Goal: Task Accomplishment & Management: Use online tool/utility

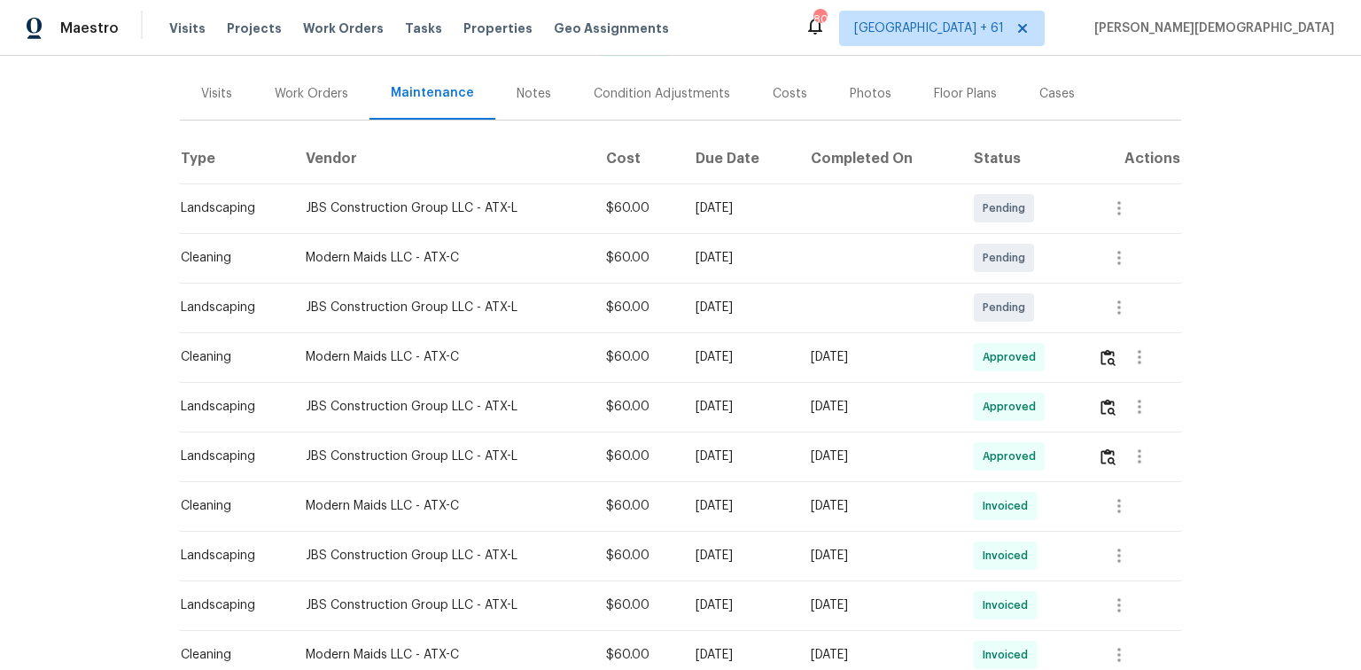
scroll to position [156, 0]
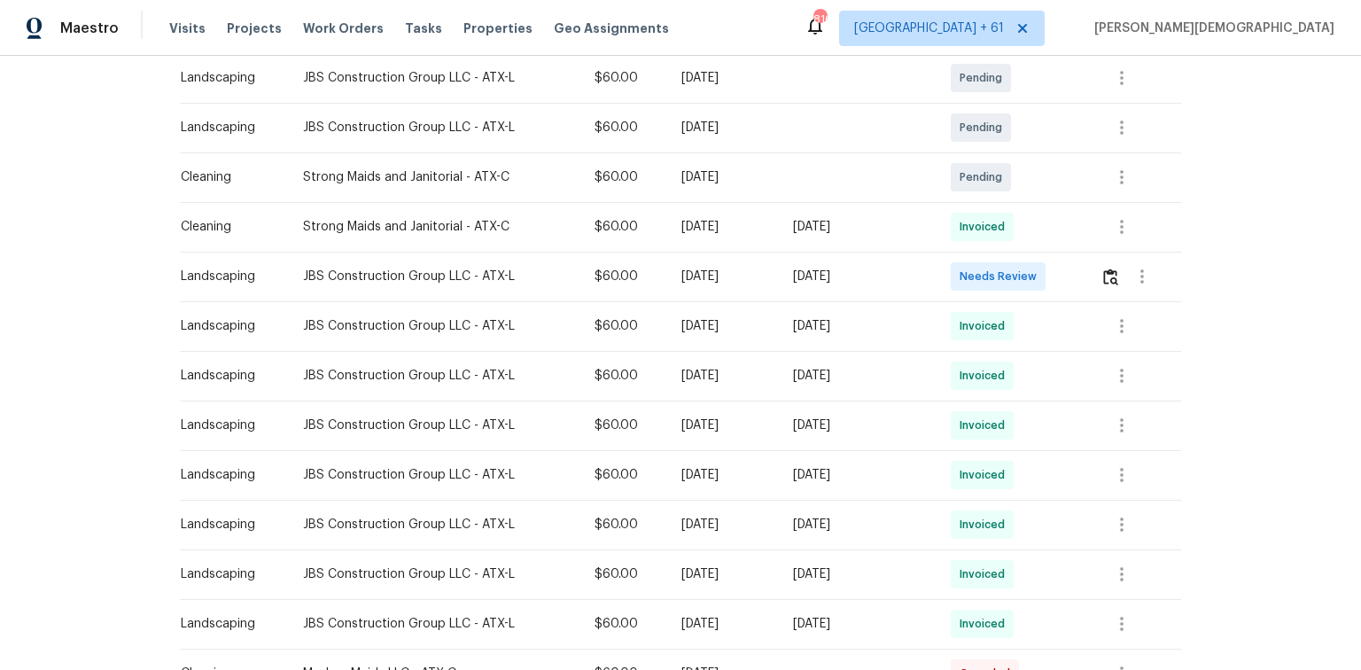
scroll to position [284, 0]
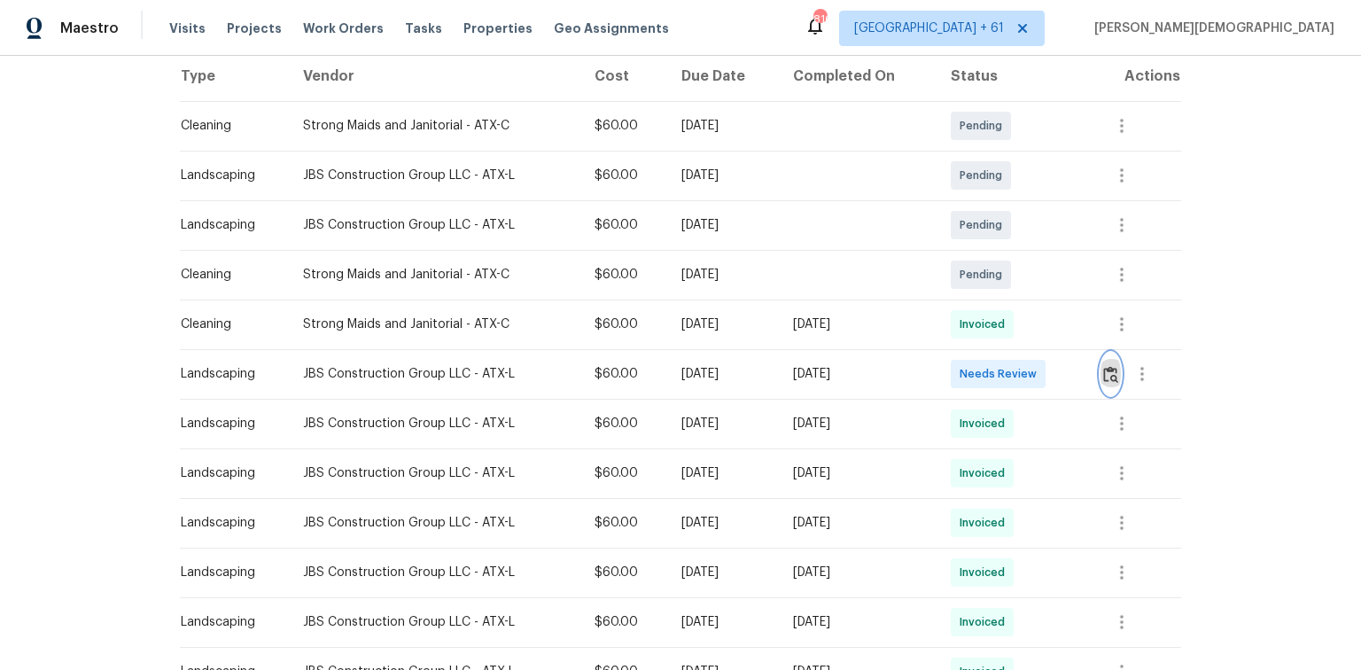
click at [968, 366] on img "button" at bounding box center [1110, 374] width 15 height 17
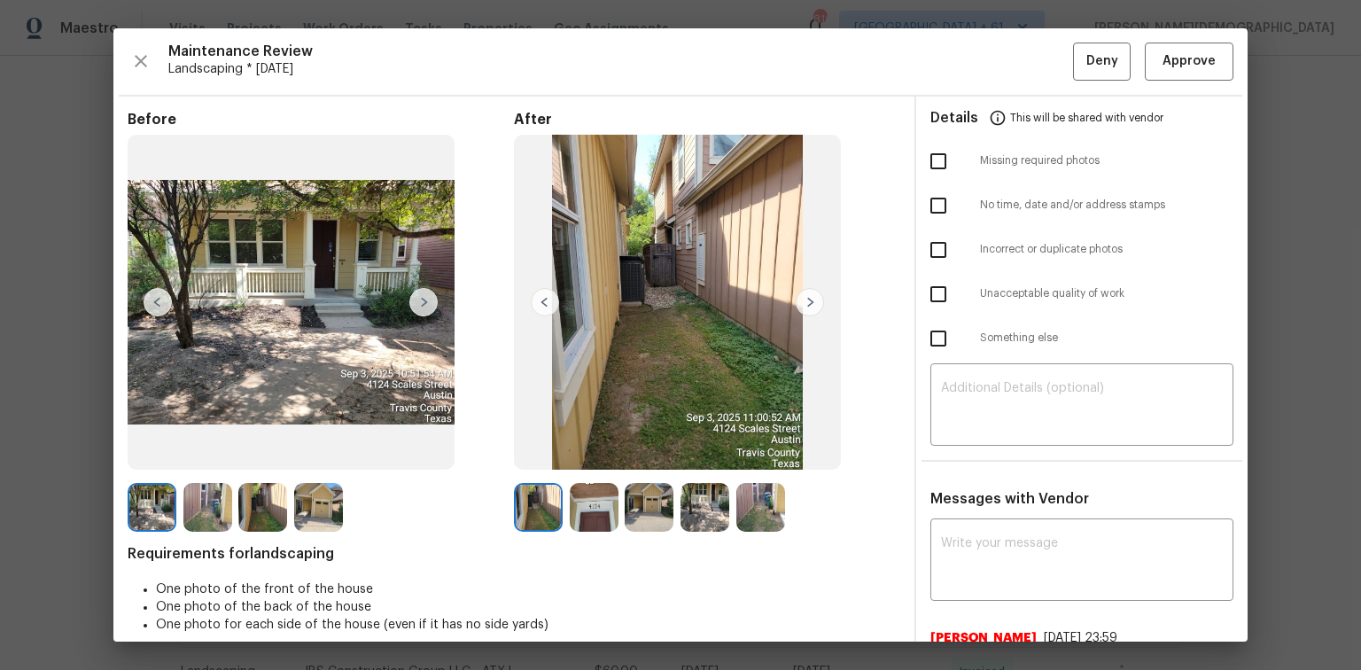
click at [808, 311] on img at bounding box center [810, 302] width 28 height 28
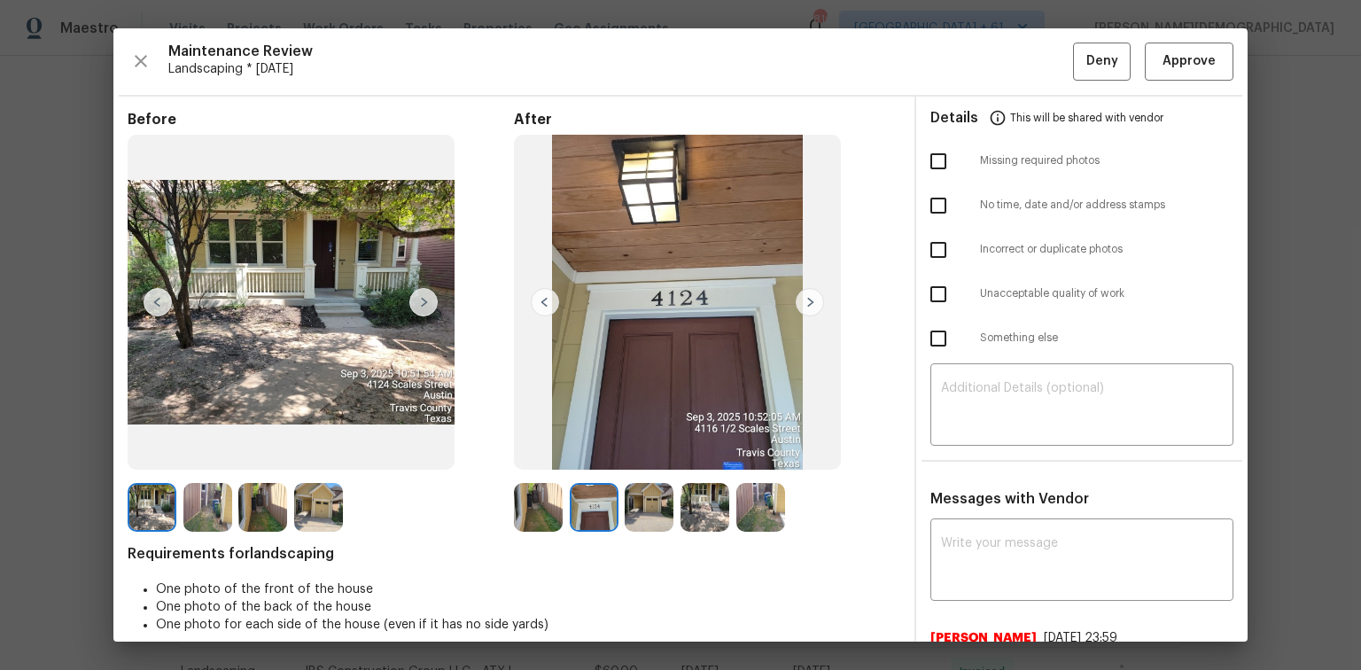
click at [808, 311] on img at bounding box center [810, 302] width 28 height 28
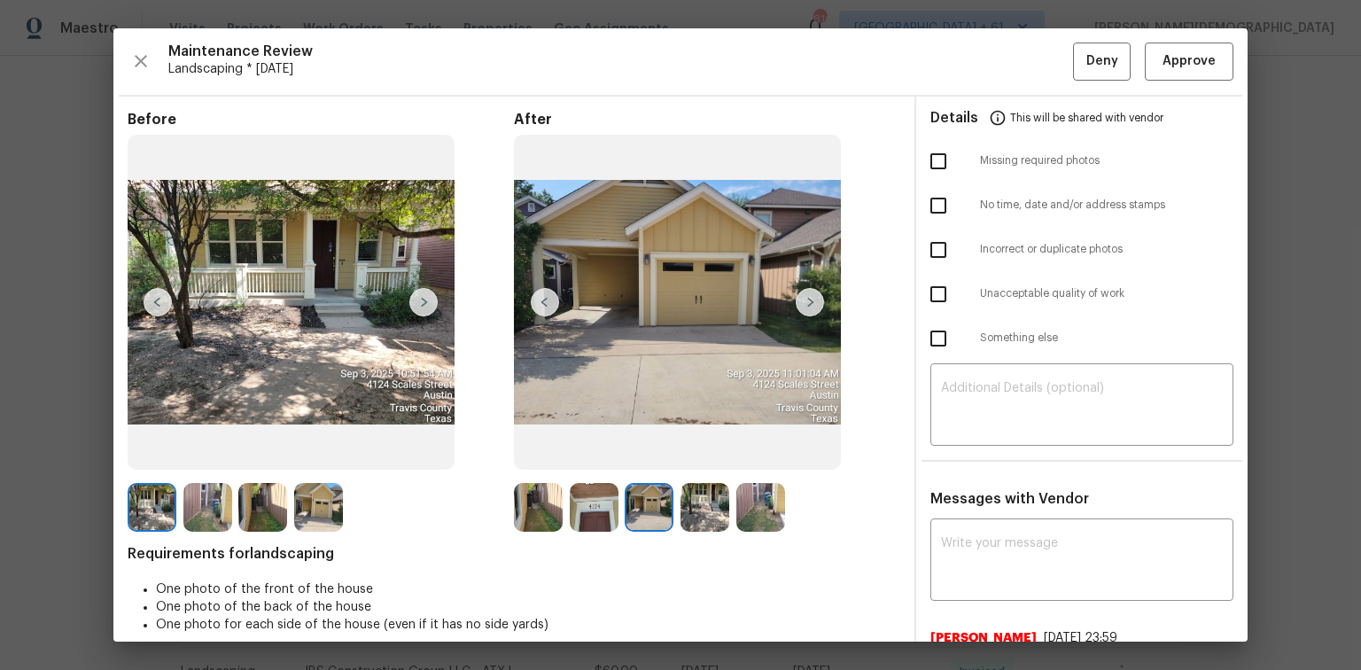
click at [808, 311] on img at bounding box center [810, 302] width 28 height 28
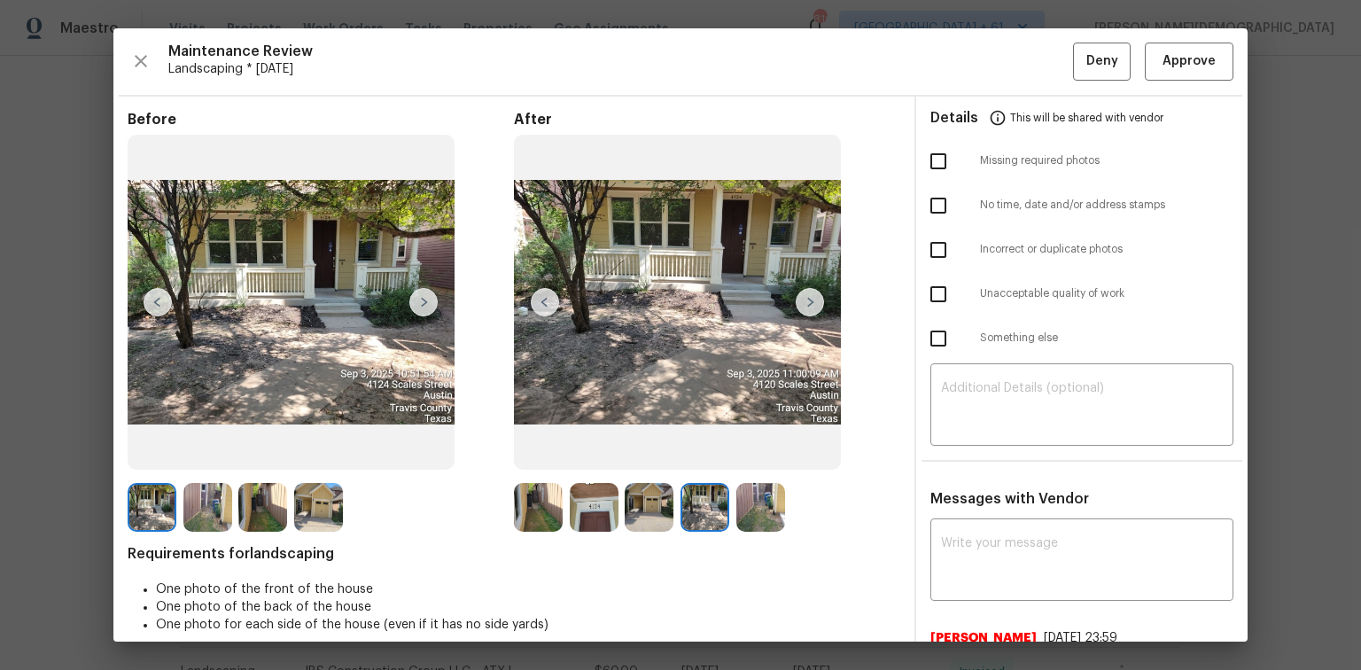
click at [808, 311] on img at bounding box center [810, 302] width 28 height 28
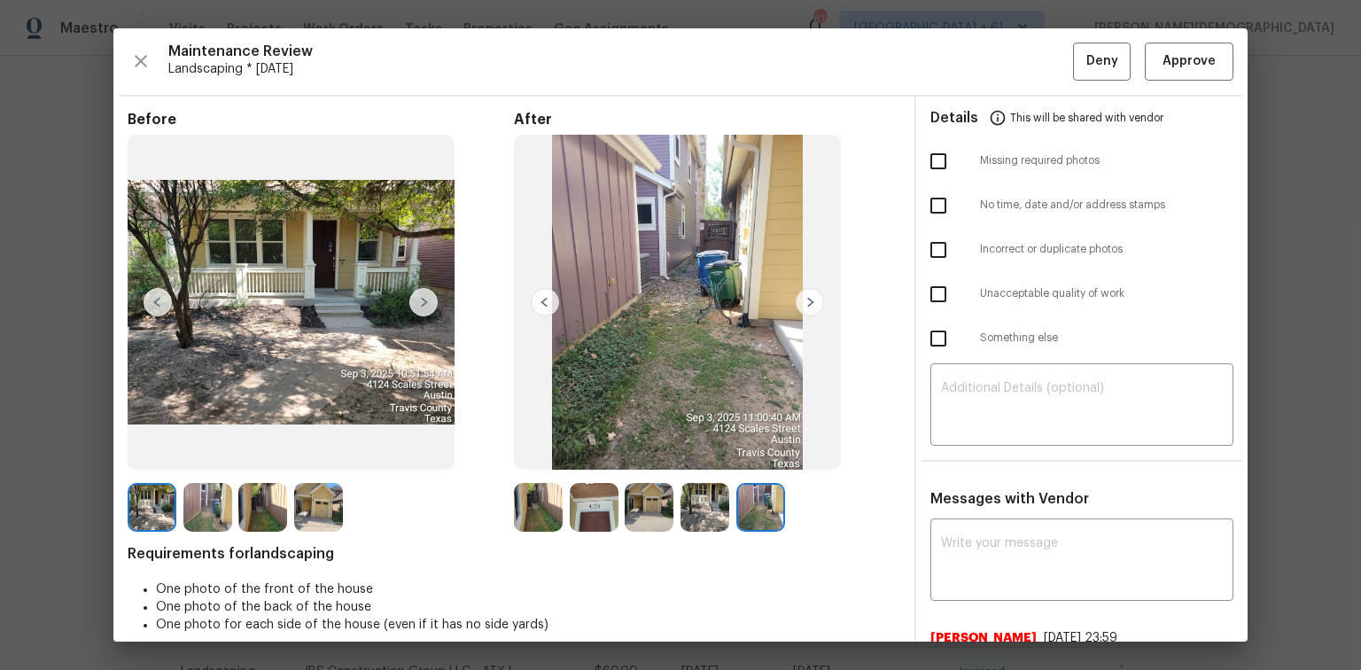
click at [808, 311] on img at bounding box center [810, 302] width 28 height 28
click at [968, 74] on button "Approve" at bounding box center [1189, 62] width 89 height 38
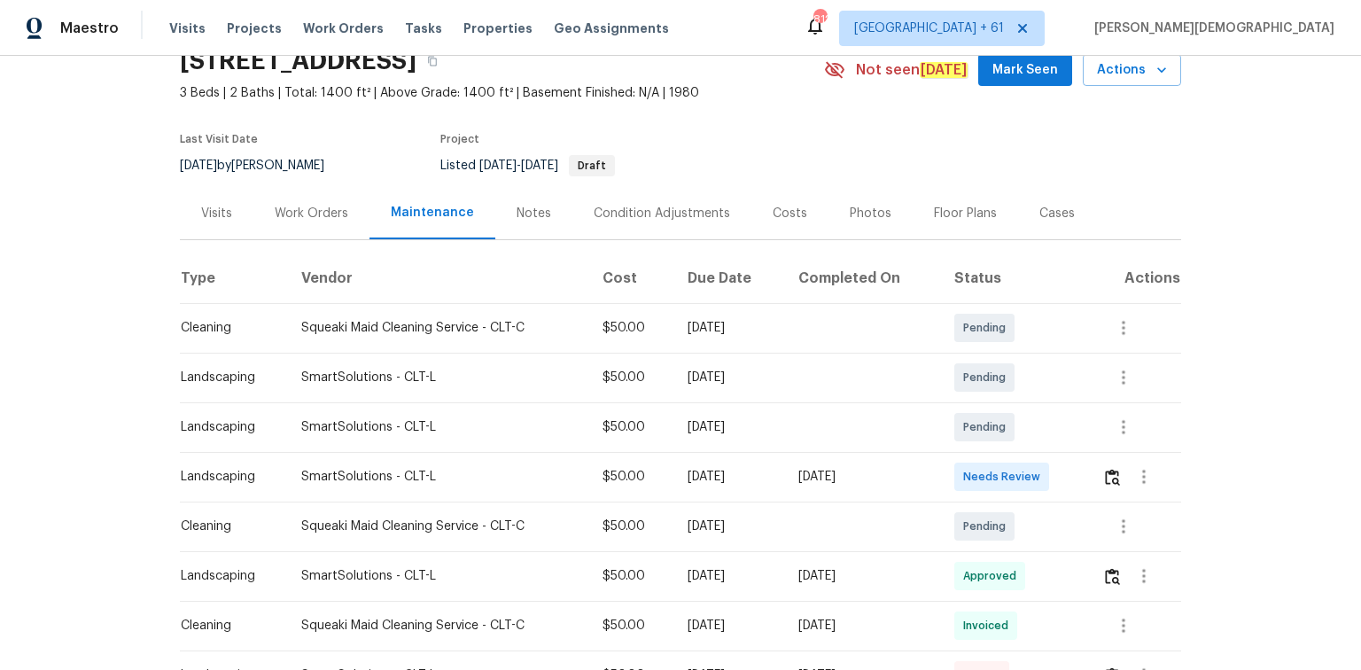
scroll to position [142, 0]
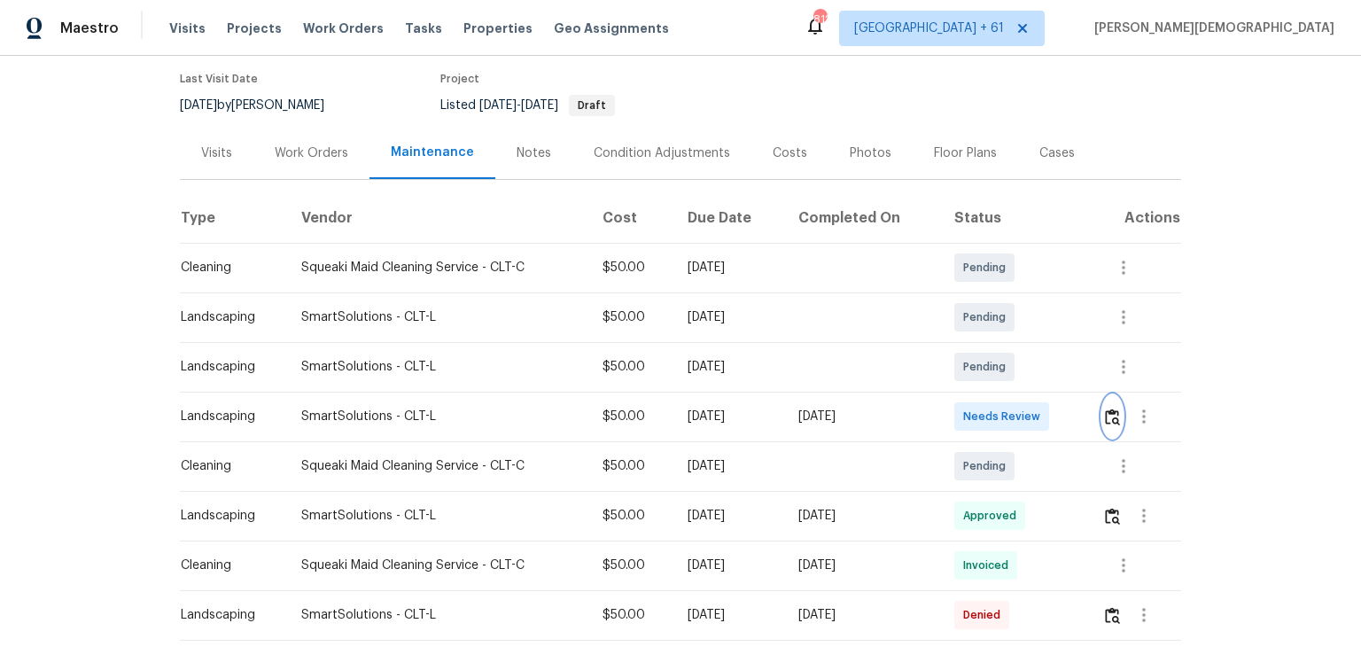
click at [968, 415] on img "button" at bounding box center [1112, 417] width 15 height 17
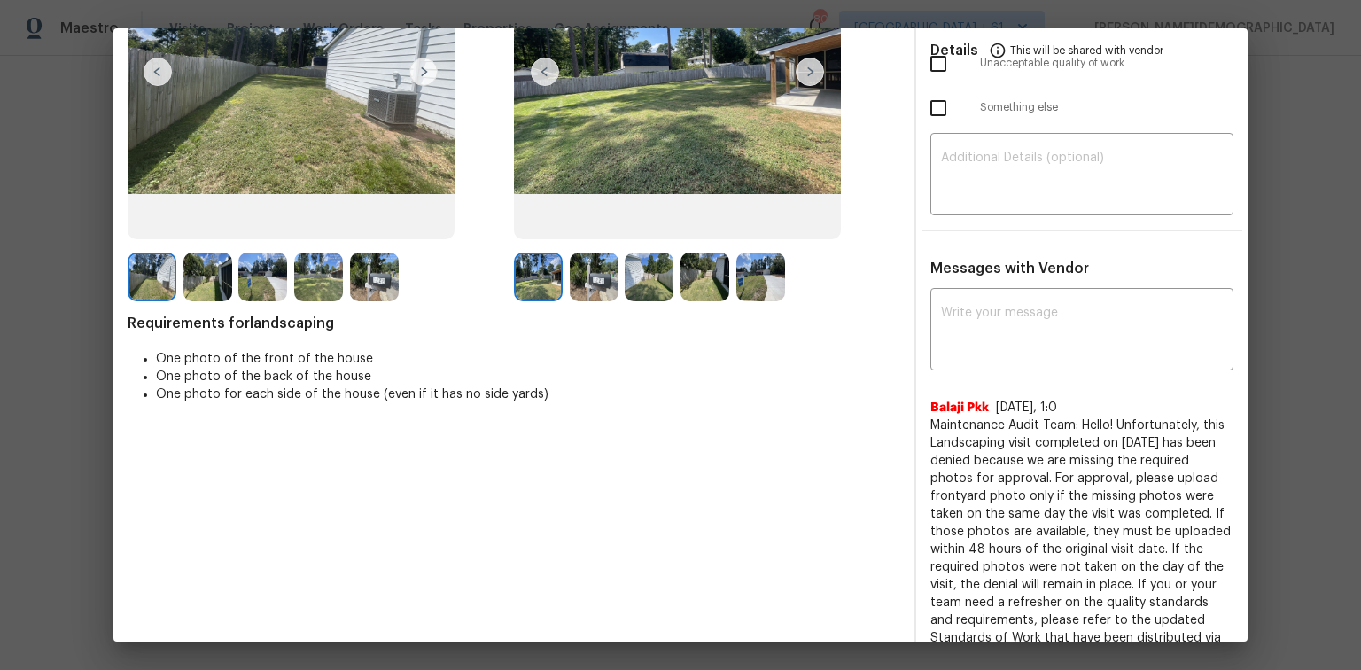
scroll to position [248, 0]
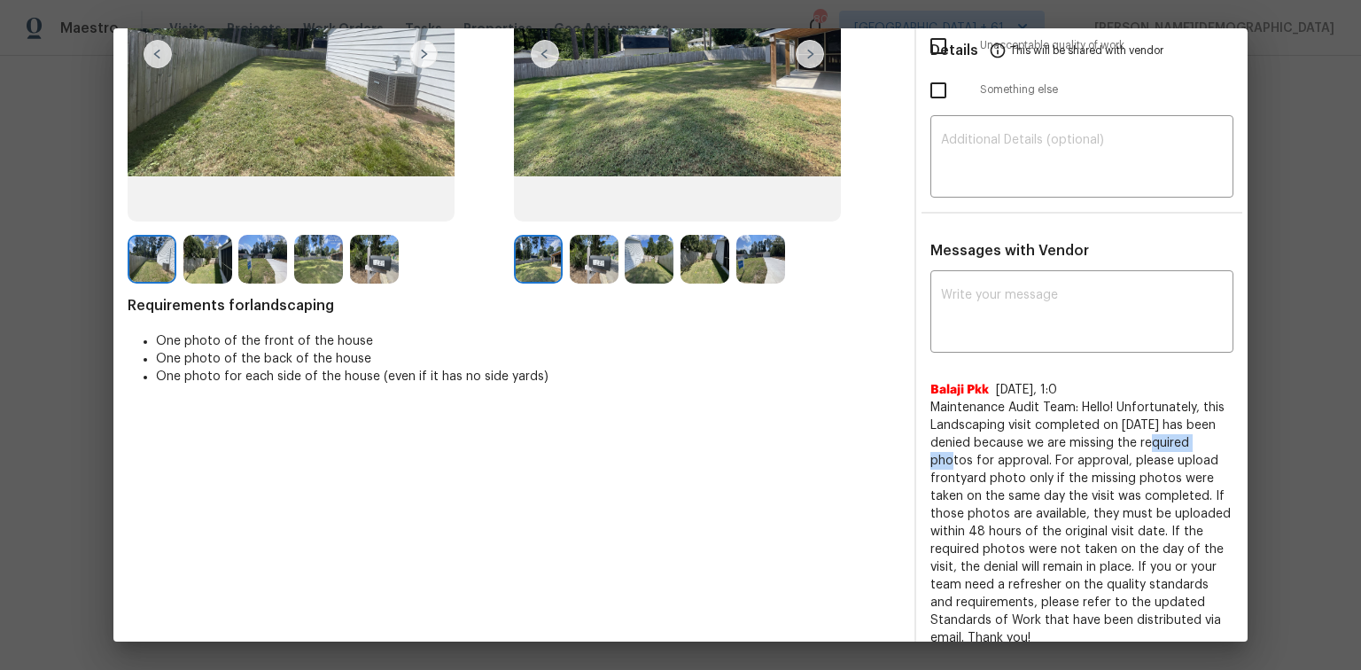
drag, startPoint x: 1151, startPoint y: 422, endPoint x: 1237, endPoint y: 422, distance: 86.0
click at [968, 422] on div "Maintenance Review Landscaping * Tue, Sep 02 Deny Approve Before After Requirem…" at bounding box center [680, 334] width 1134 height 613
drag, startPoint x: 1039, startPoint y: 440, endPoint x: 1082, endPoint y: 436, distance: 43.7
click at [968, 440] on span "Maintenance Audit Team: Hello! Unfortunately, this Landscaping visit completed …" at bounding box center [1082, 523] width 303 height 248
drag, startPoint x: 944, startPoint y: 431, endPoint x: 1059, endPoint y: 431, distance: 115.2
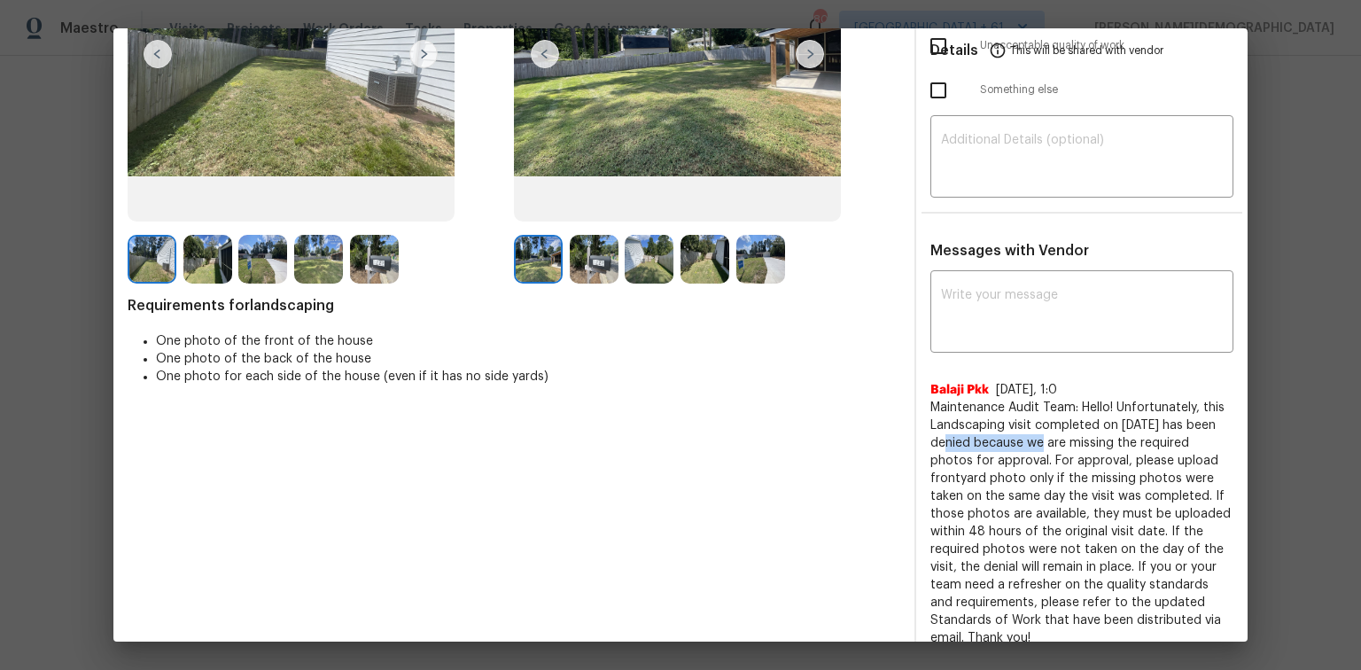
click at [968, 431] on span "Maintenance Audit Team: Hello! Unfortunately, this Landscaping visit completed …" at bounding box center [1082, 523] width 303 height 248
click at [968, 448] on span "Maintenance Audit Team: Hello! Unfortunately, this Landscaping visit completed …" at bounding box center [1082, 523] width 303 height 248
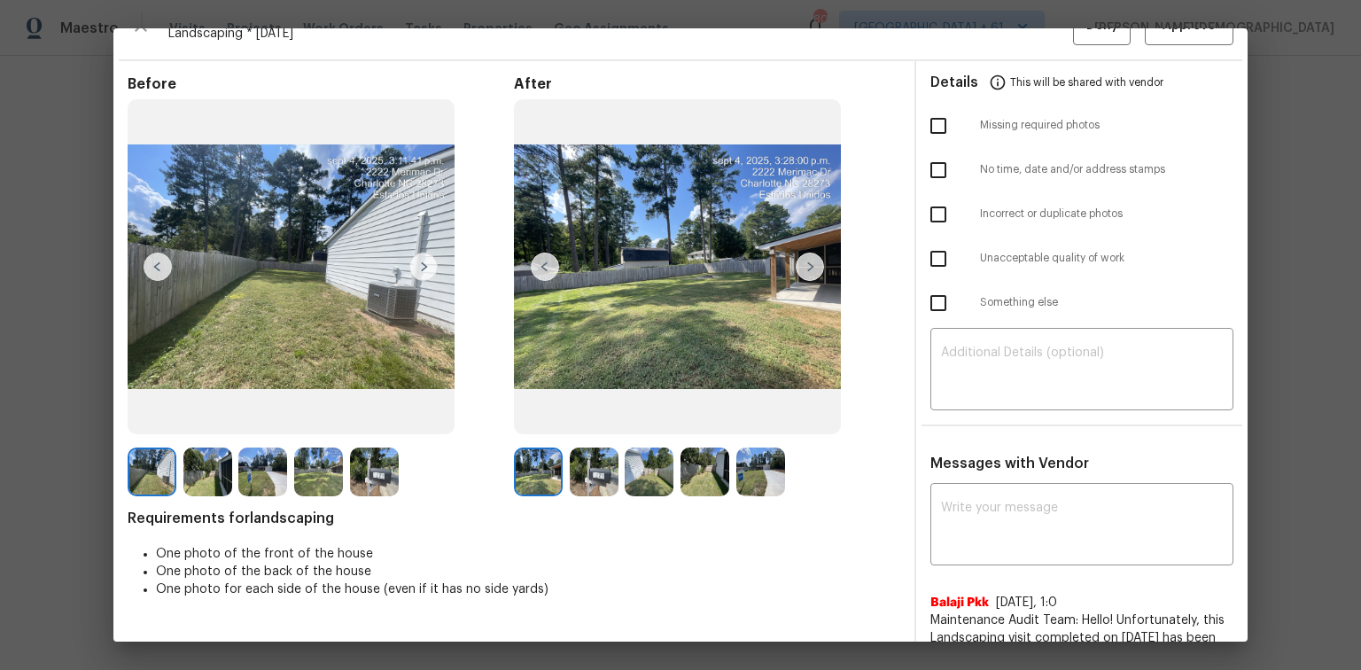
scroll to position [0, 0]
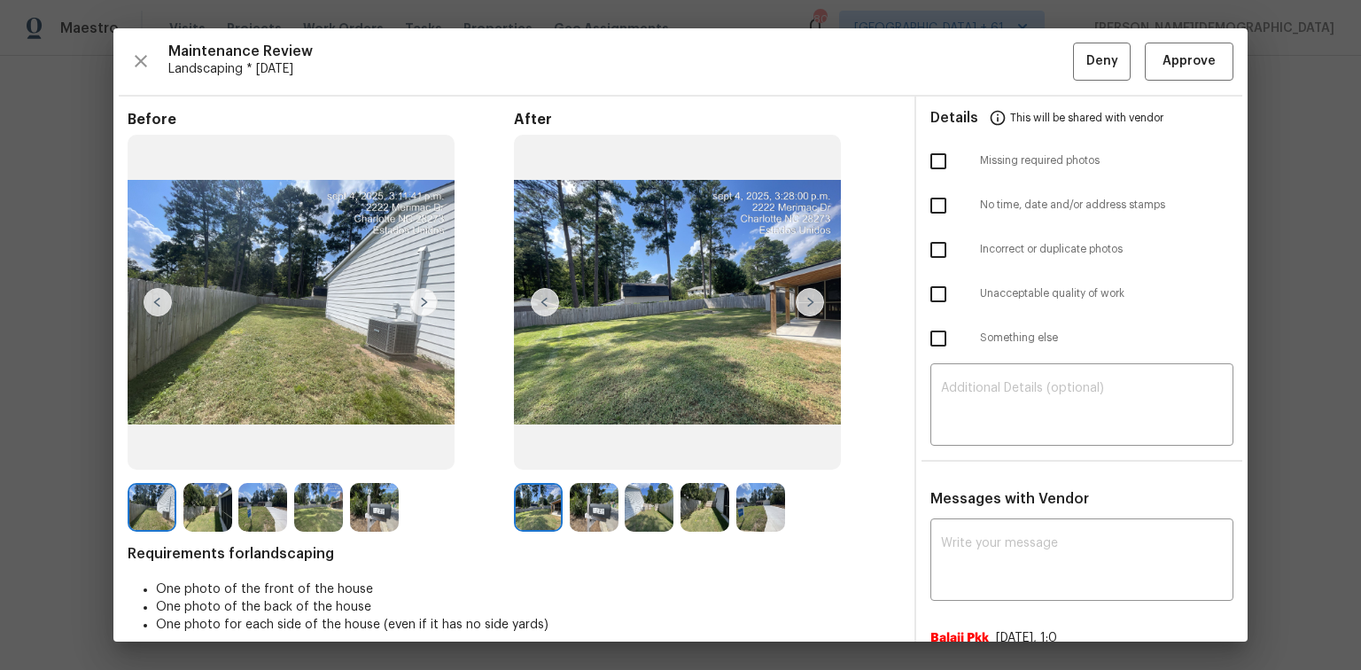
click at [812, 289] on img at bounding box center [810, 302] width 28 height 28
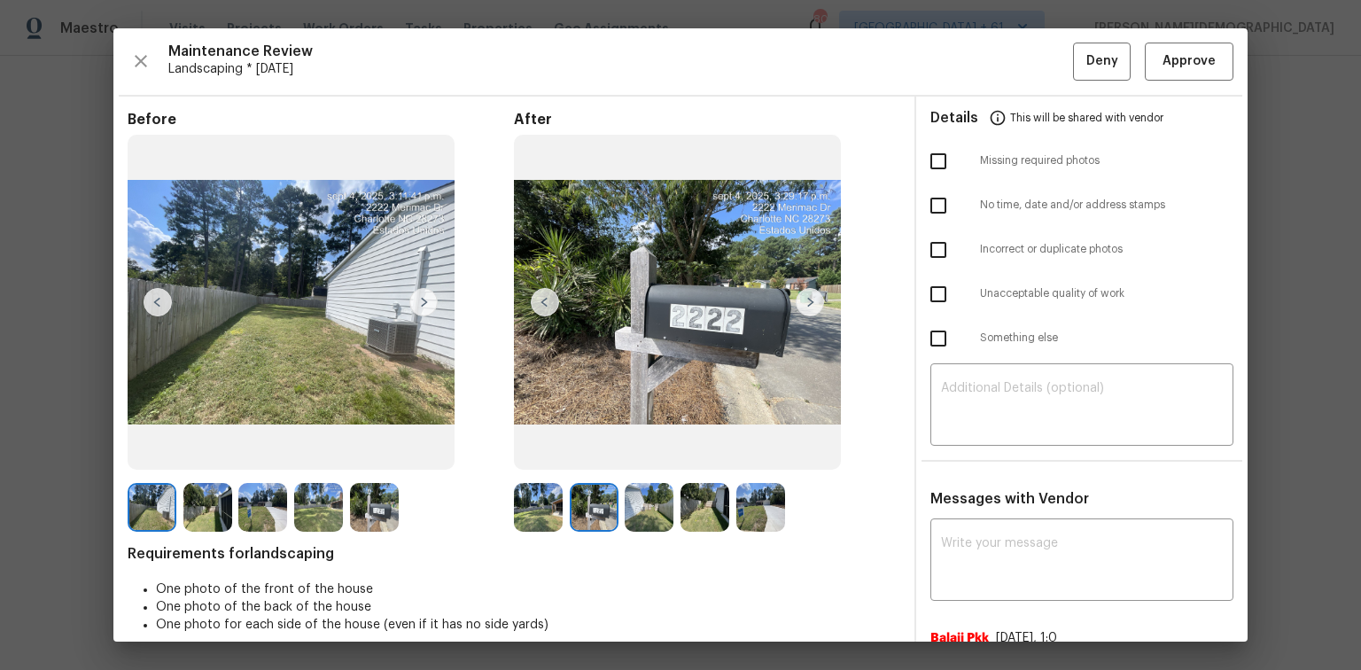
click at [812, 289] on img at bounding box center [810, 302] width 28 height 28
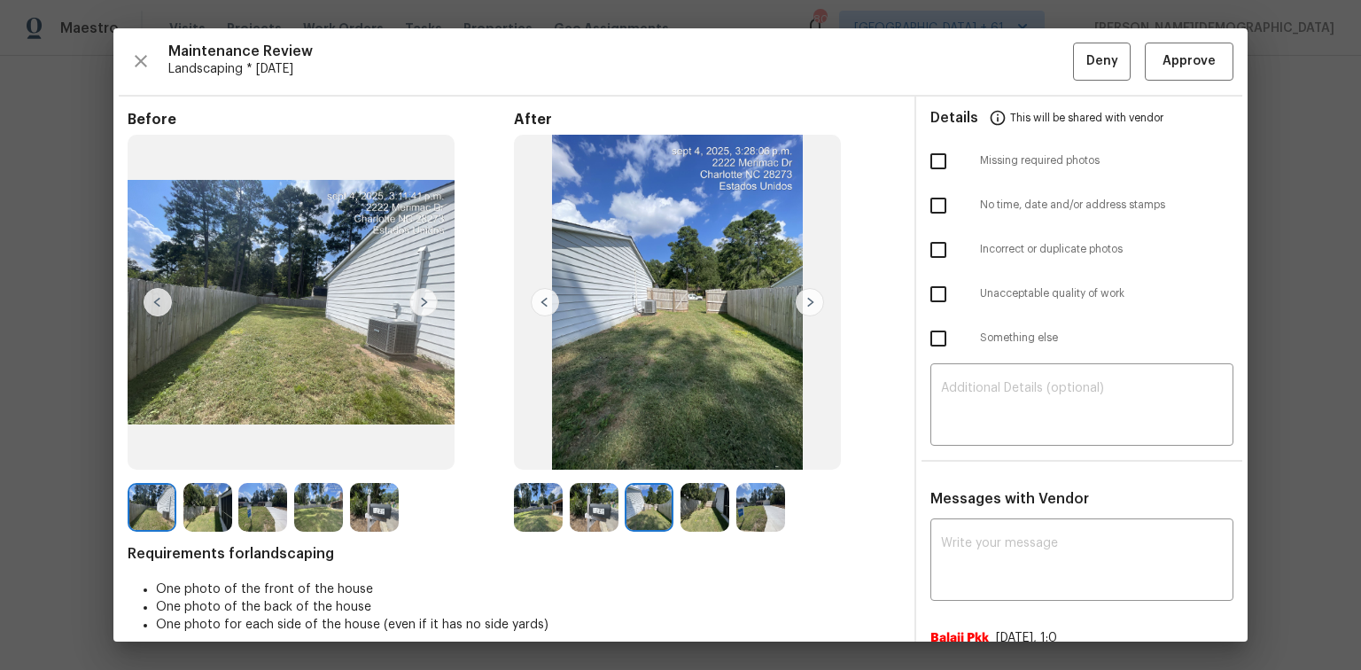
click at [814, 291] on img at bounding box center [810, 302] width 28 height 28
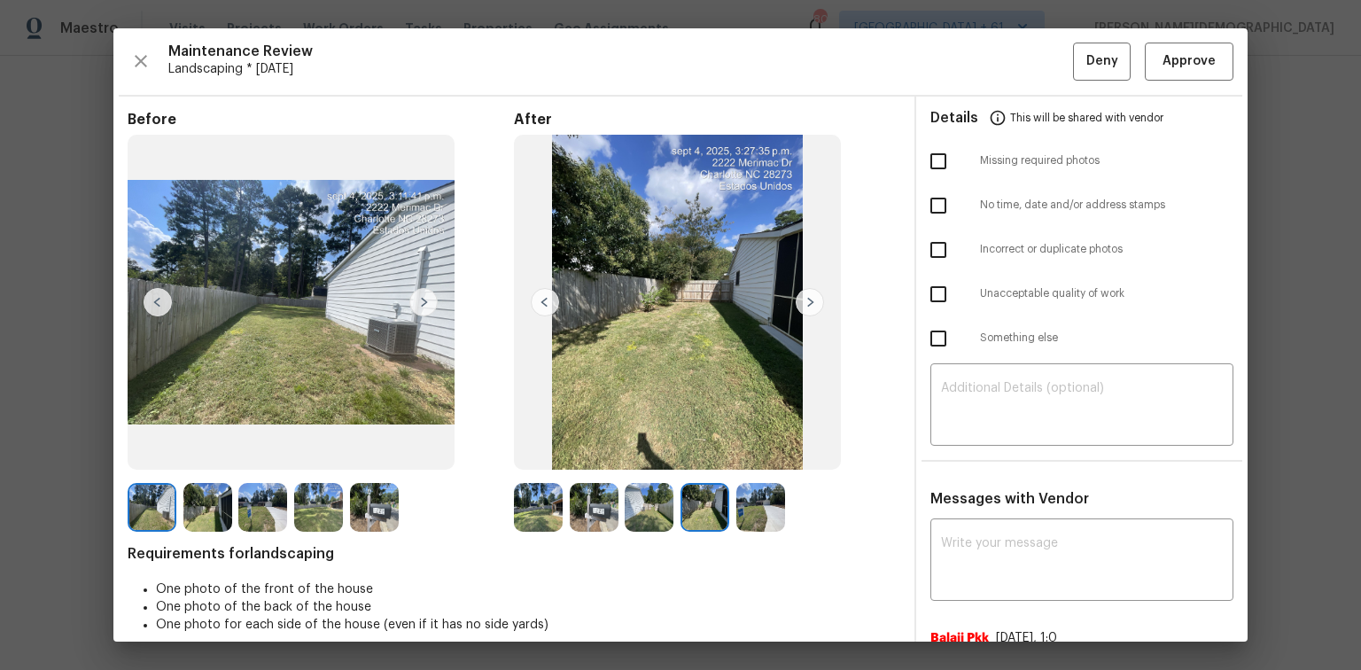
click at [814, 291] on img at bounding box center [810, 302] width 28 height 28
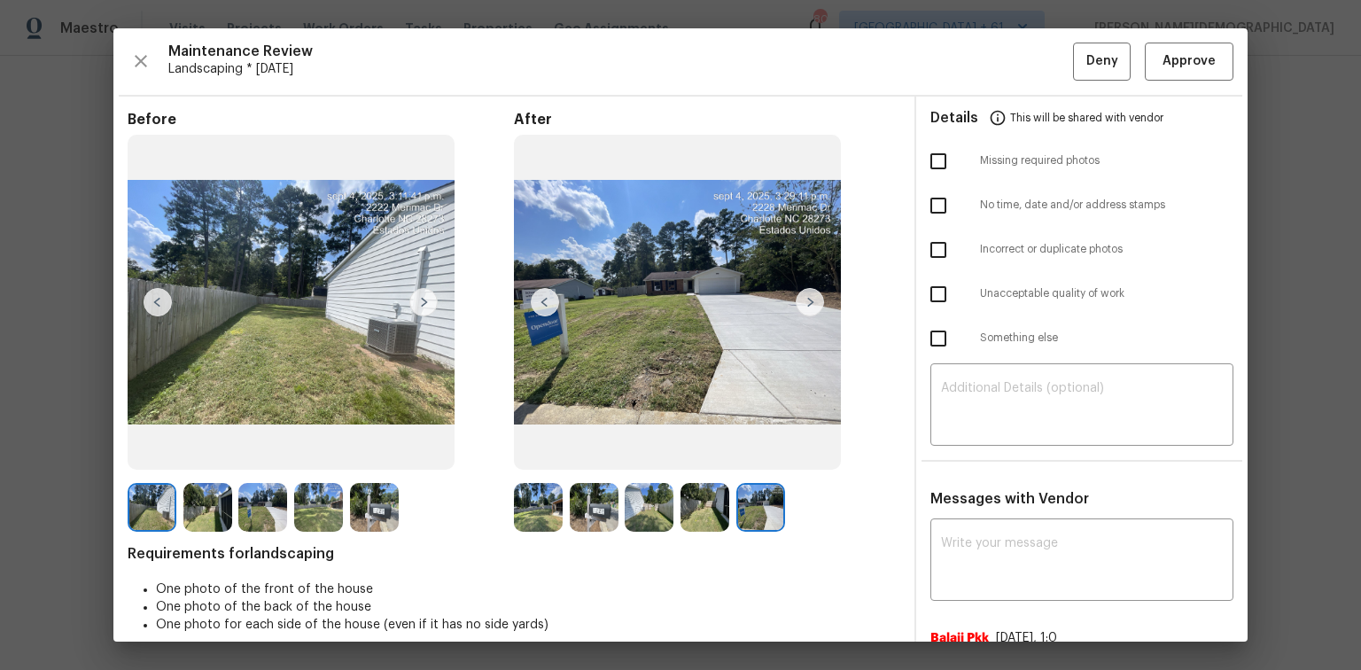
click at [814, 292] on img at bounding box center [810, 302] width 28 height 28
click at [968, 61] on span "Approve" at bounding box center [1189, 62] width 53 height 22
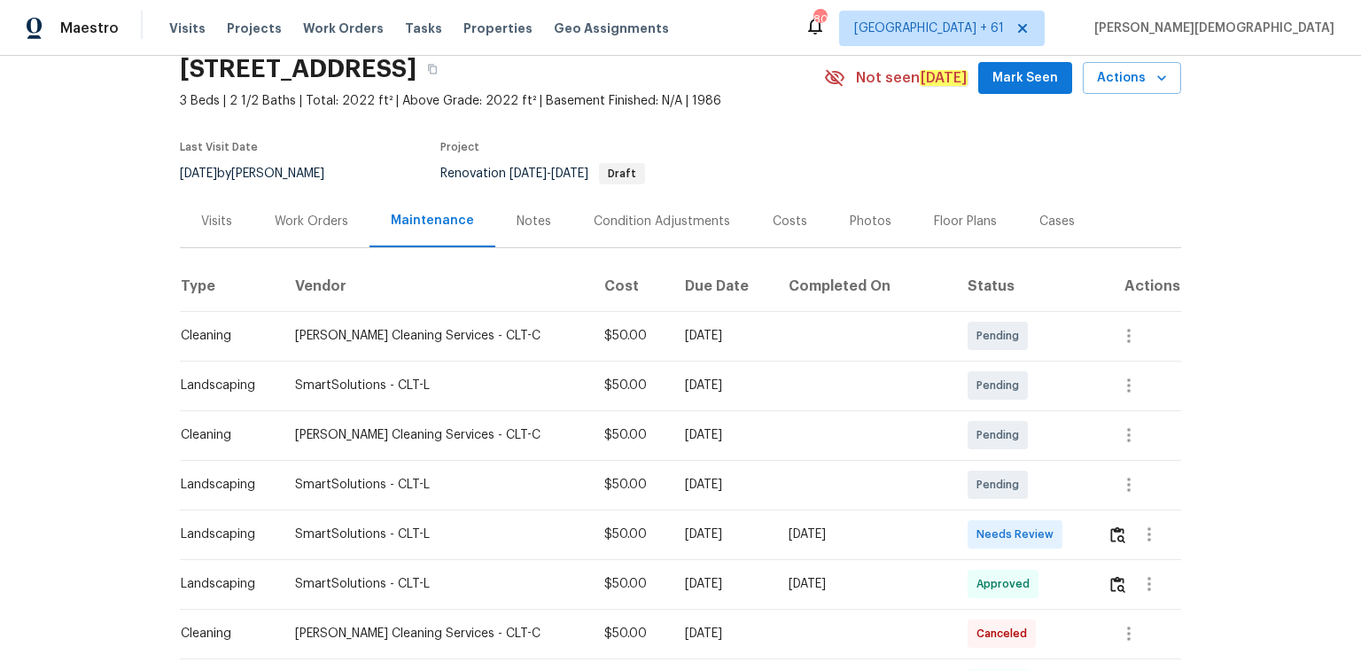
scroll to position [142, 0]
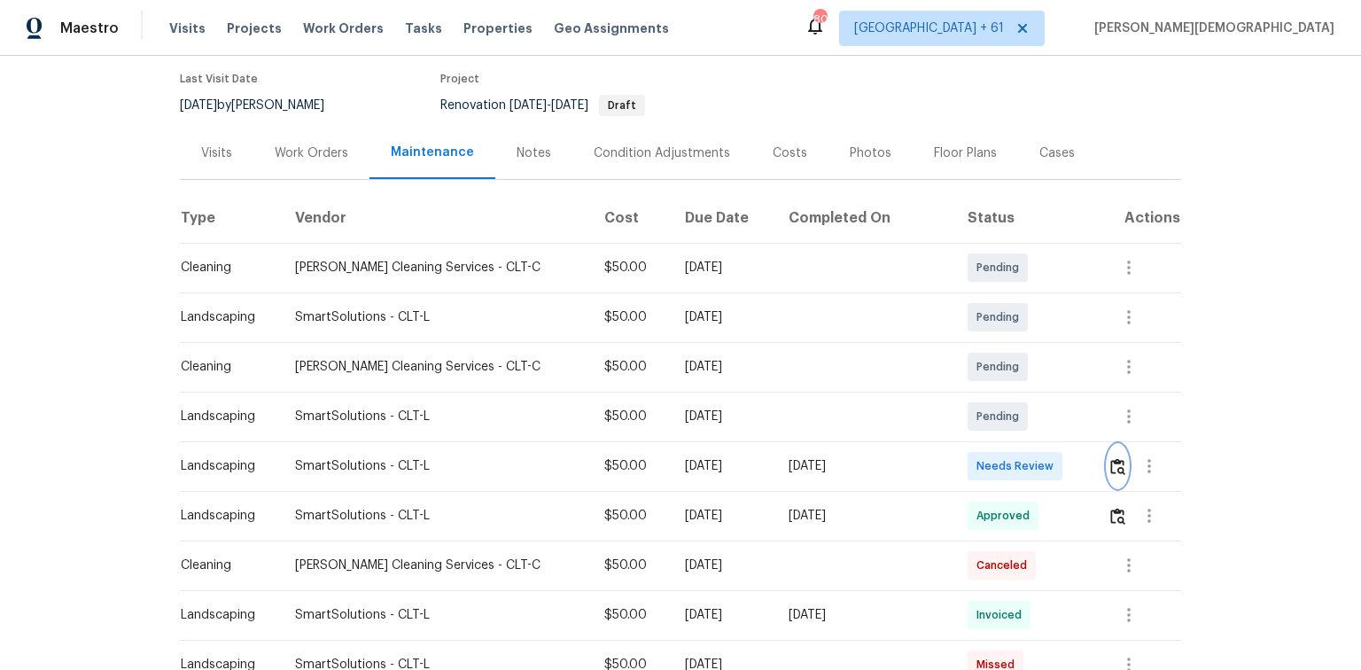
click at [968, 447] on button "button" at bounding box center [1118, 466] width 20 height 43
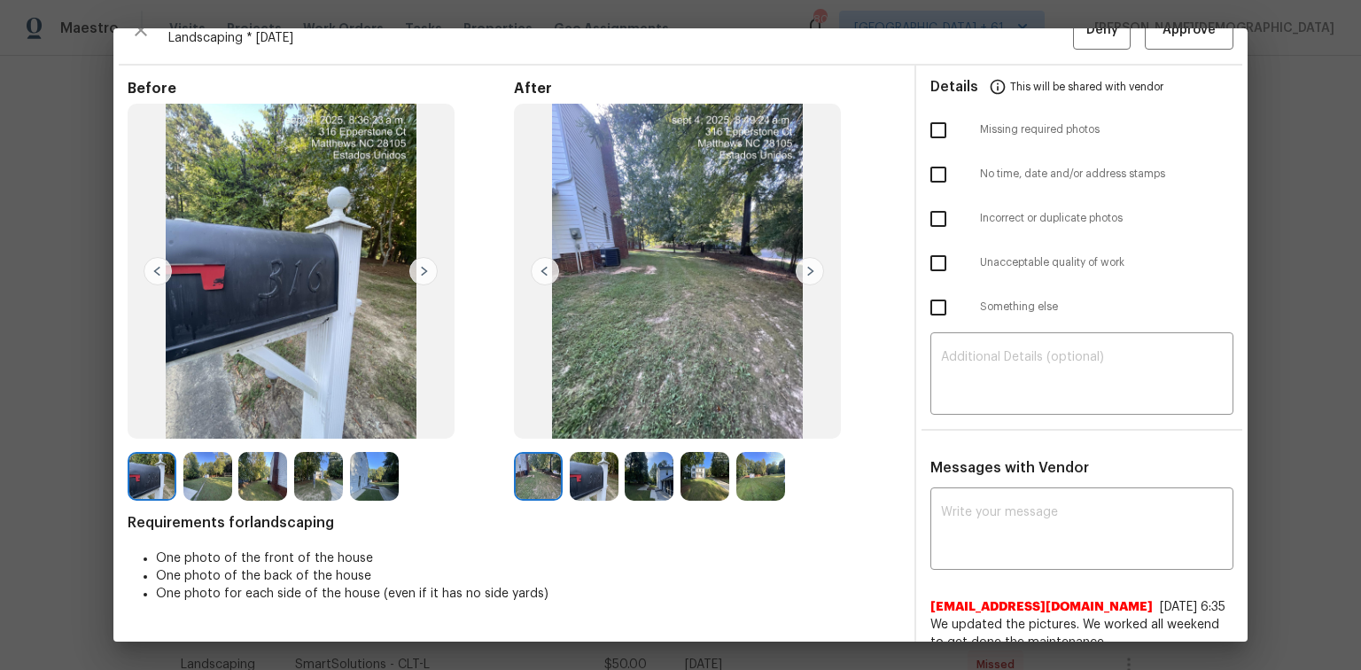
scroll to position [0, 0]
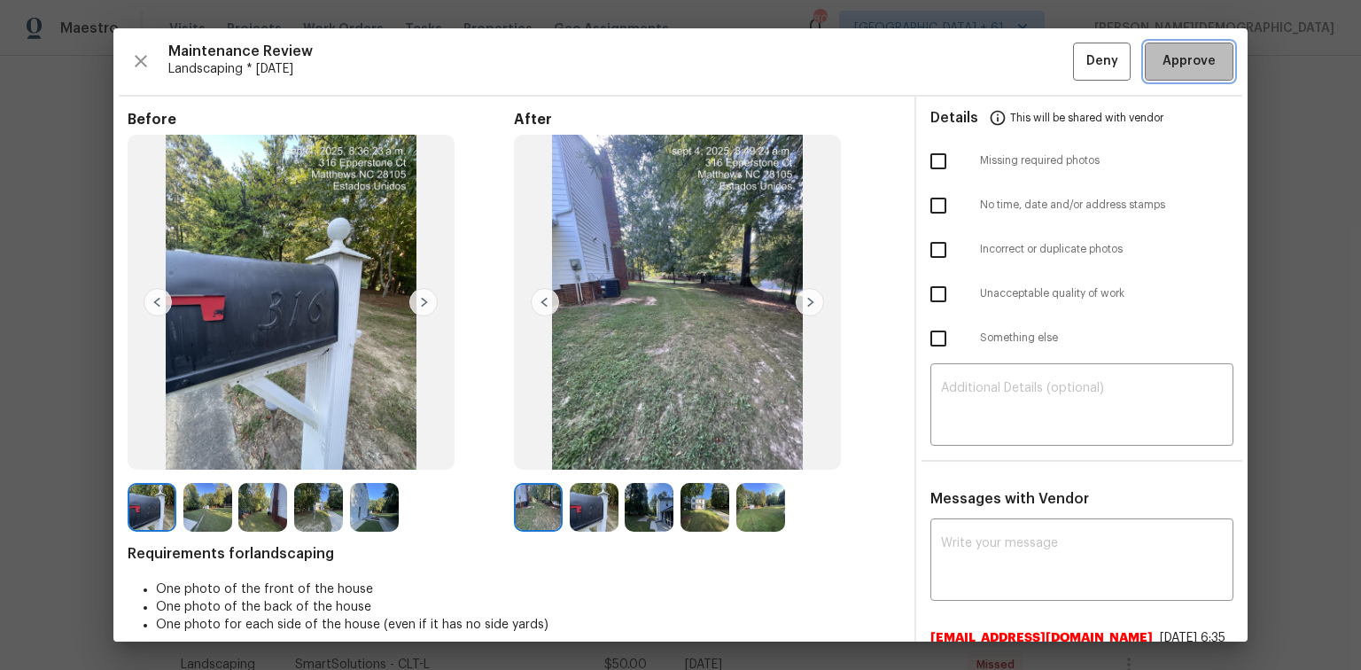
drag, startPoint x: 1160, startPoint y: 58, endPoint x: 1040, endPoint y: 152, distance: 152.7
click at [968, 57] on span "Approve" at bounding box center [1189, 62] width 53 height 22
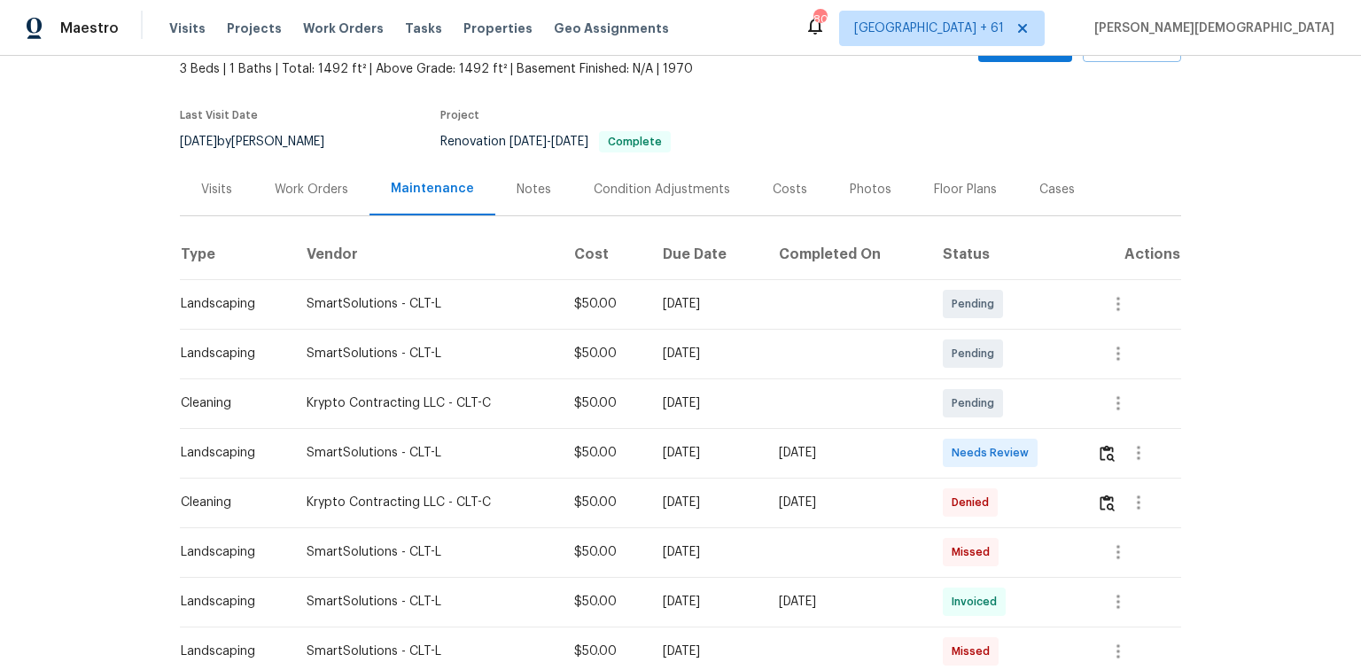
scroll to position [213, 0]
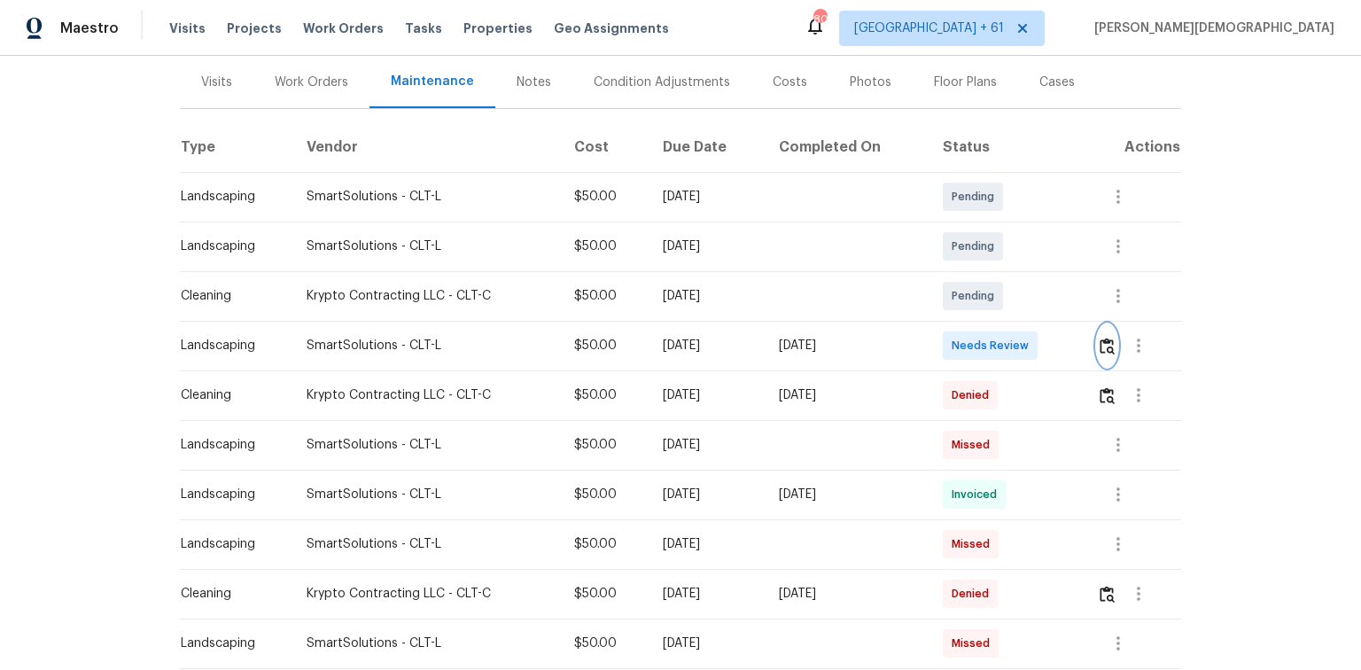
click at [968, 338] on img "button" at bounding box center [1107, 346] width 15 height 17
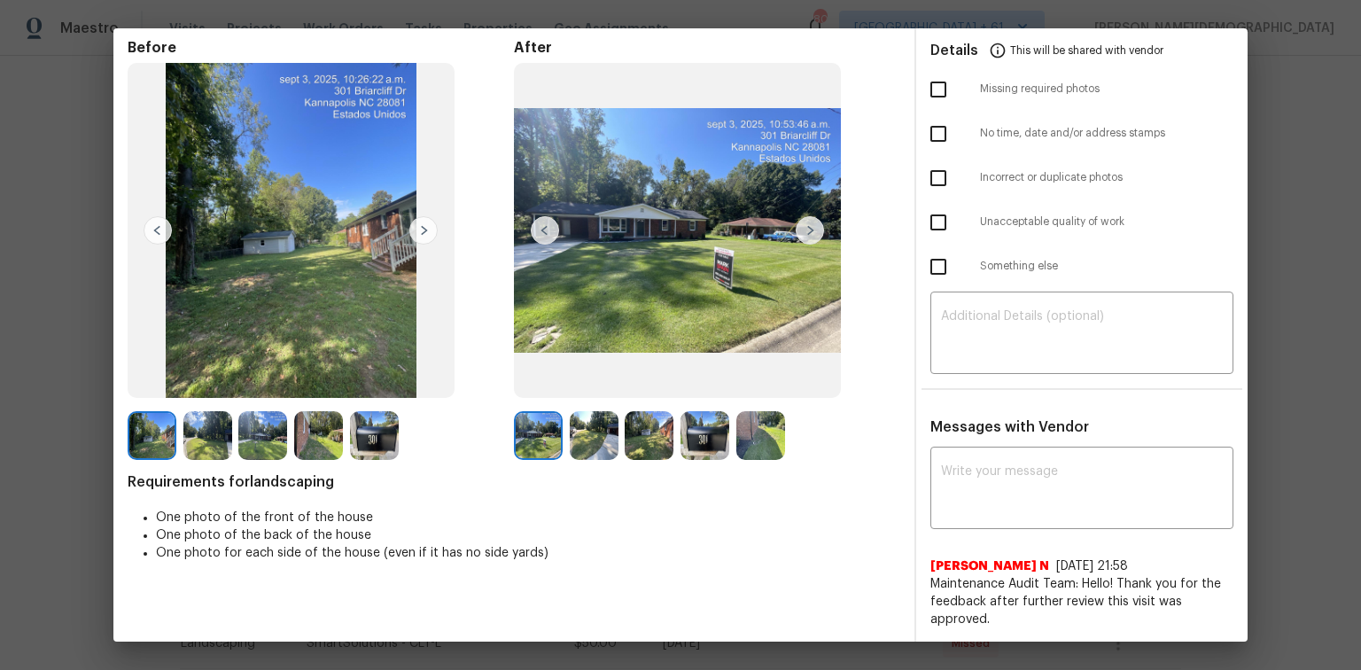
scroll to position [0, 0]
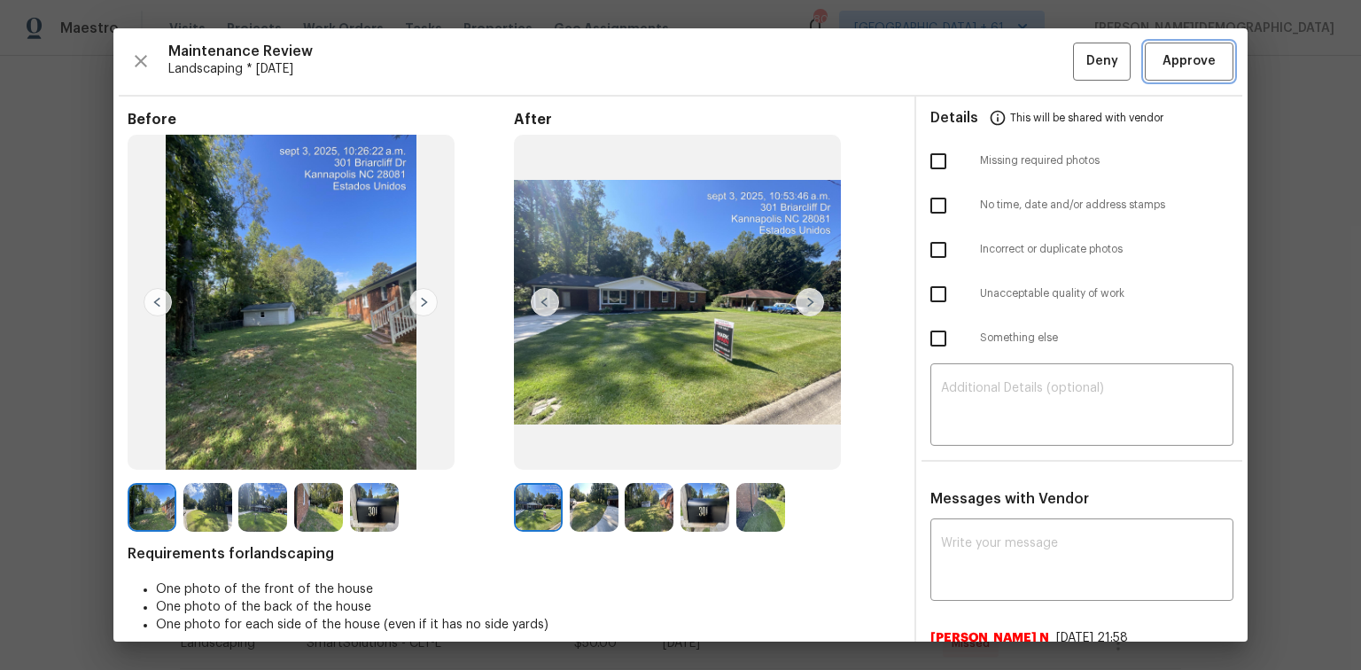
click at [968, 64] on span "Approve" at bounding box center [1189, 62] width 53 height 22
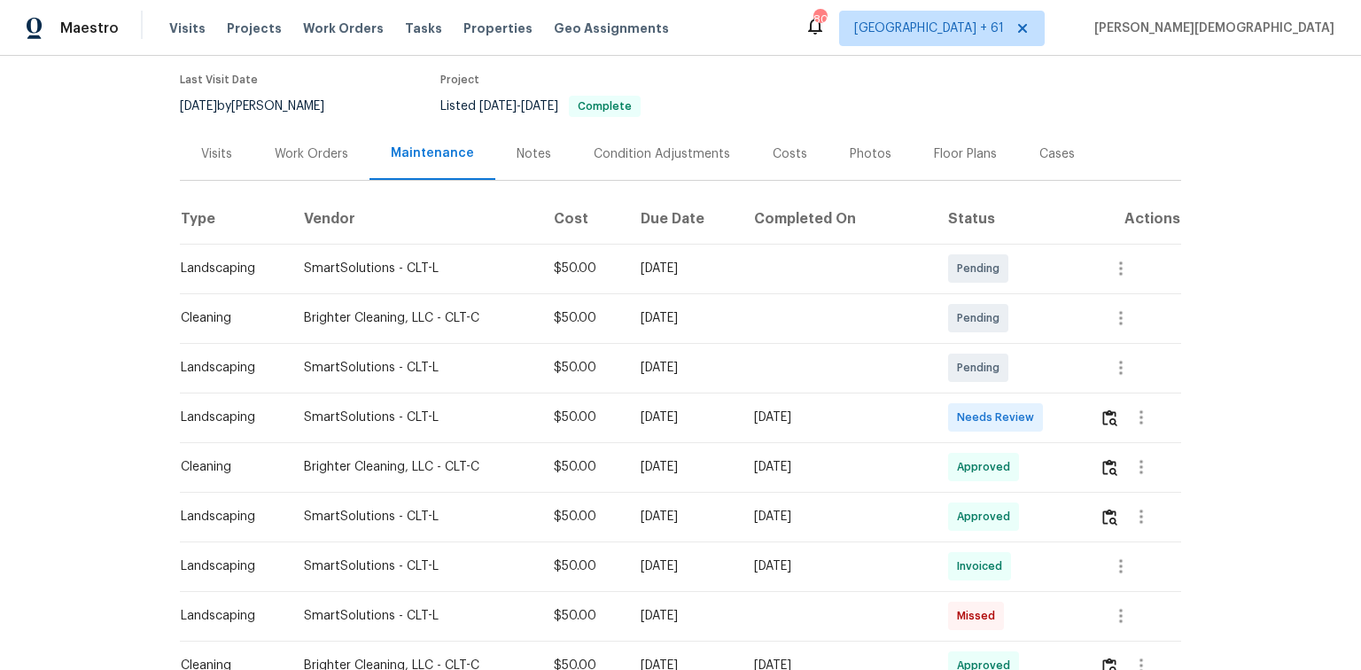
scroll to position [213, 0]
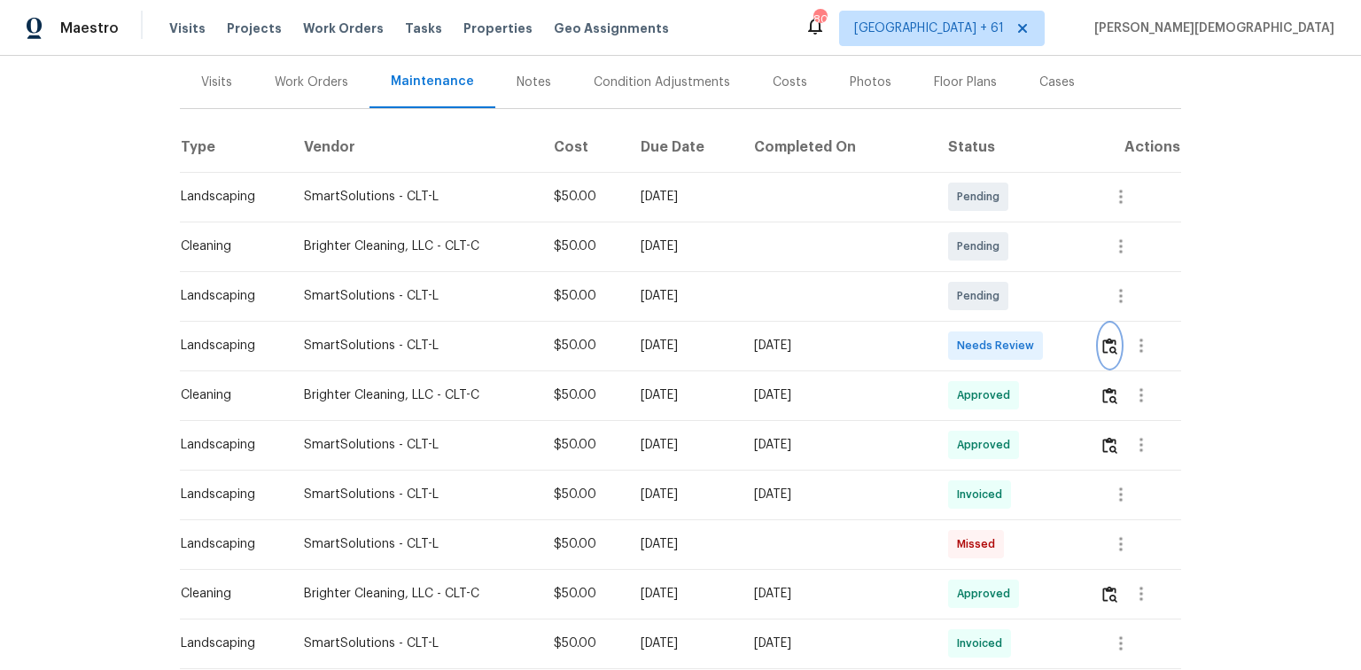
click at [968, 338] on img "button" at bounding box center [1109, 346] width 15 height 17
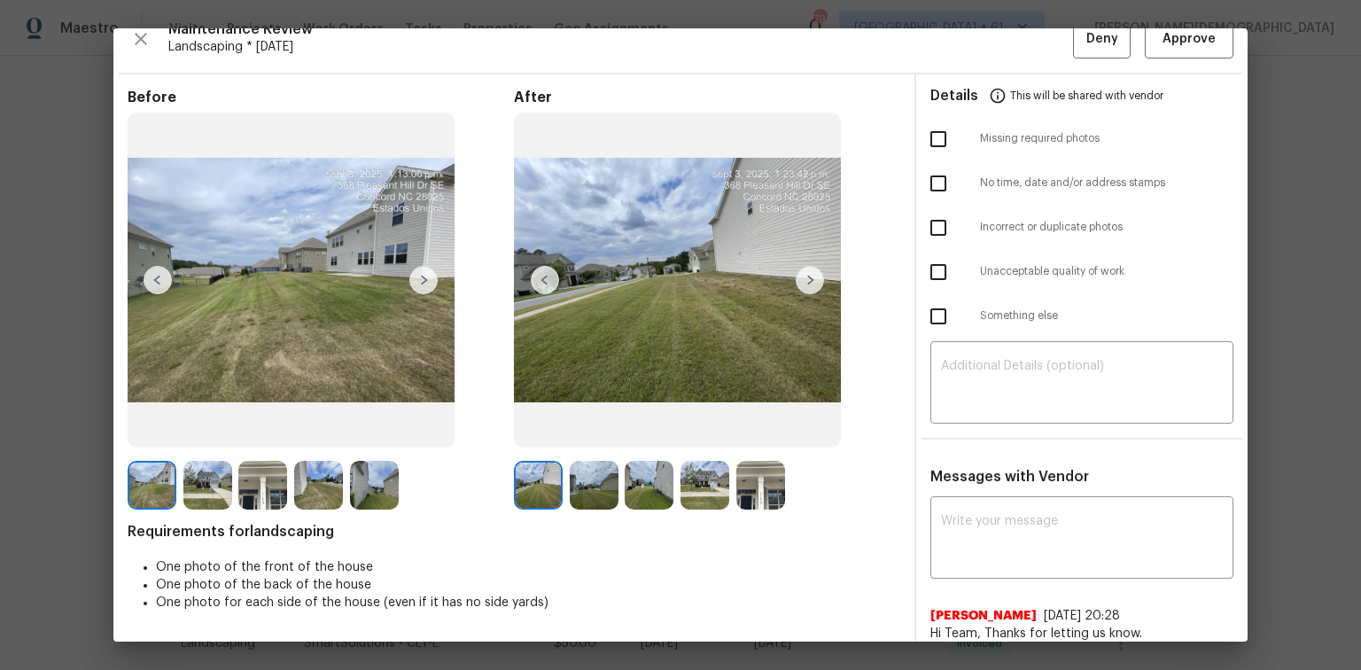
scroll to position [0, 0]
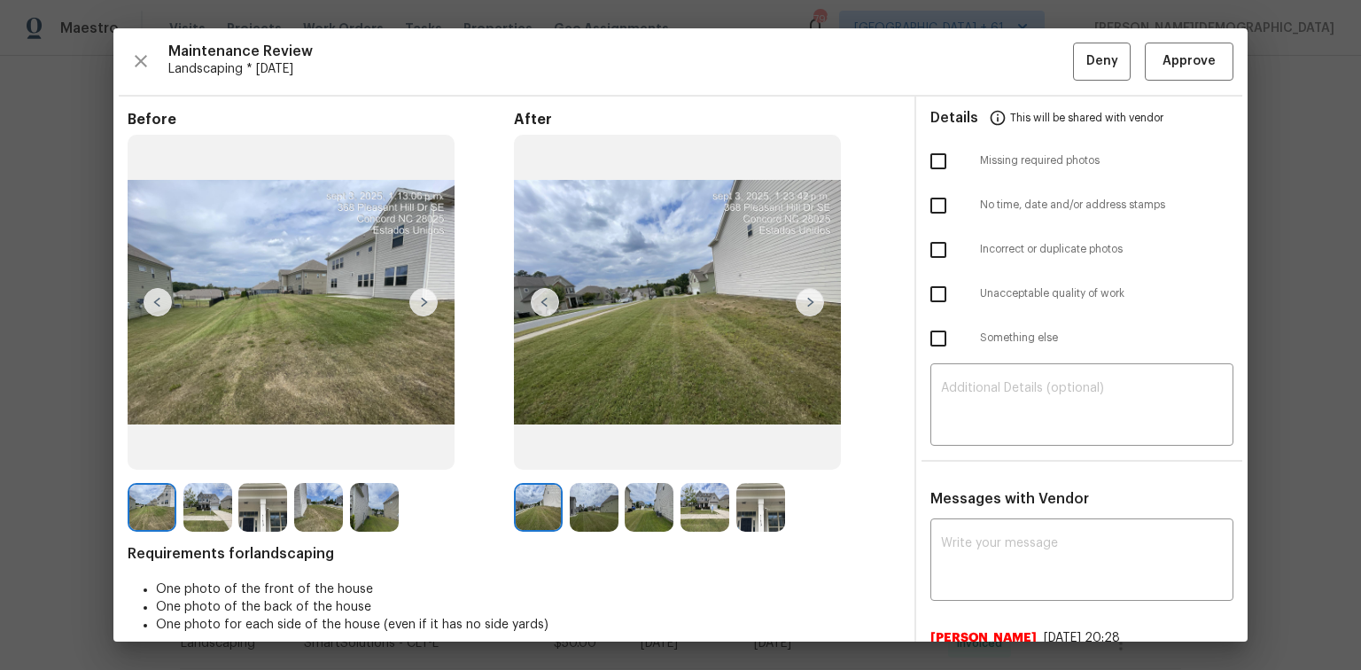
click at [968, 89] on div "Maintenance Review Landscaping * Tue, Sep 02 Deny Approve Before After Requirem…" at bounding box center [680, 334] width 1134 height 613
click at [968, 64] on span "Approve" at bounding box center [1189, 62] width 60 height 22
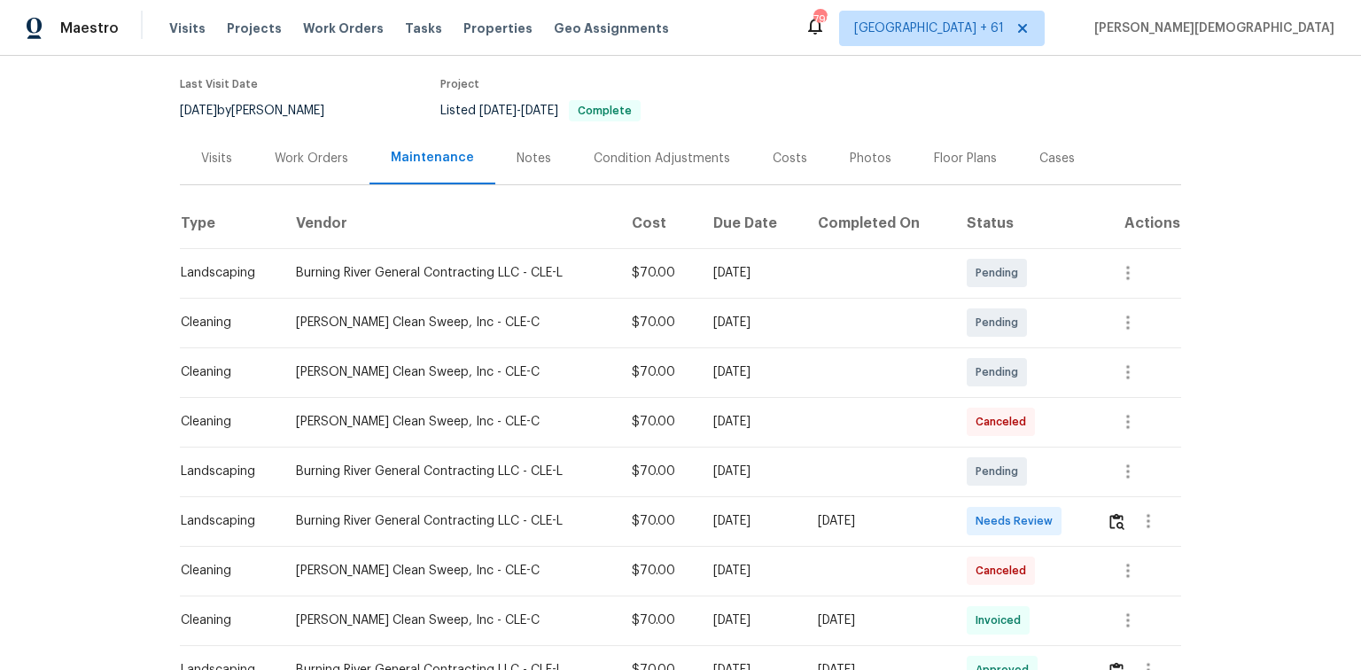
scroll to position [284, 0]
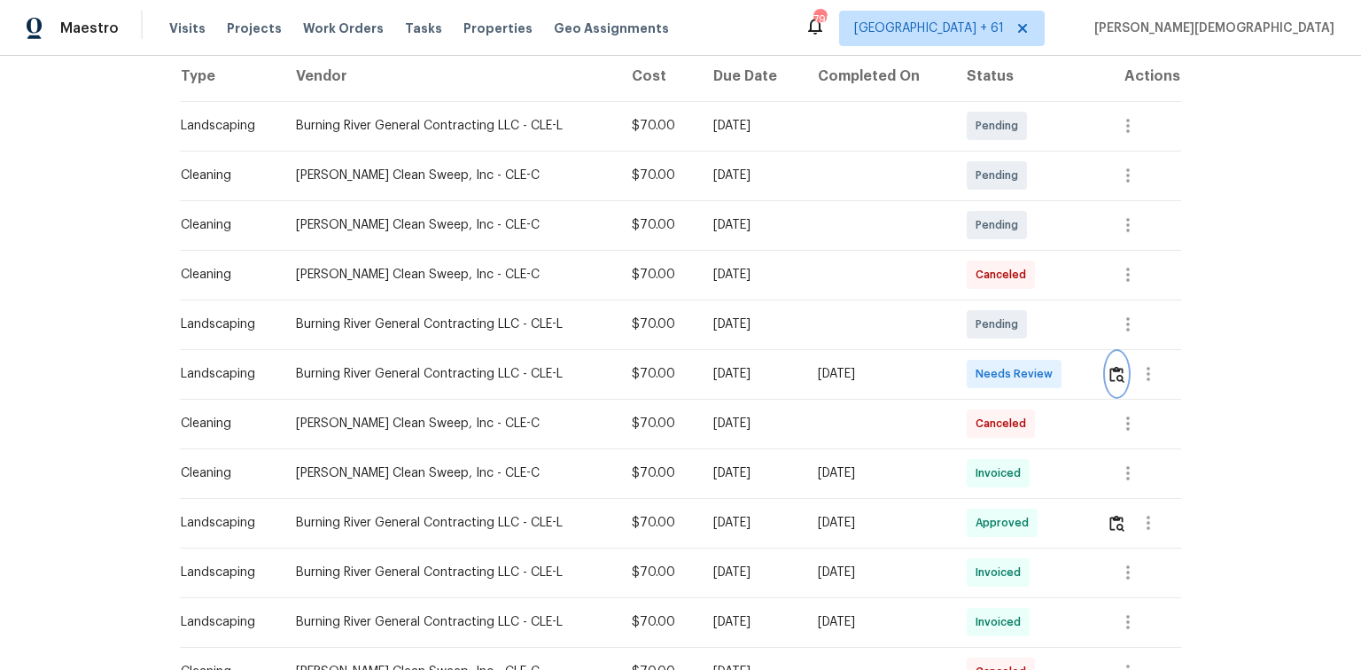
click at [968, 366] on img "button" at bounding box center [1117, 374] width 15 height 17
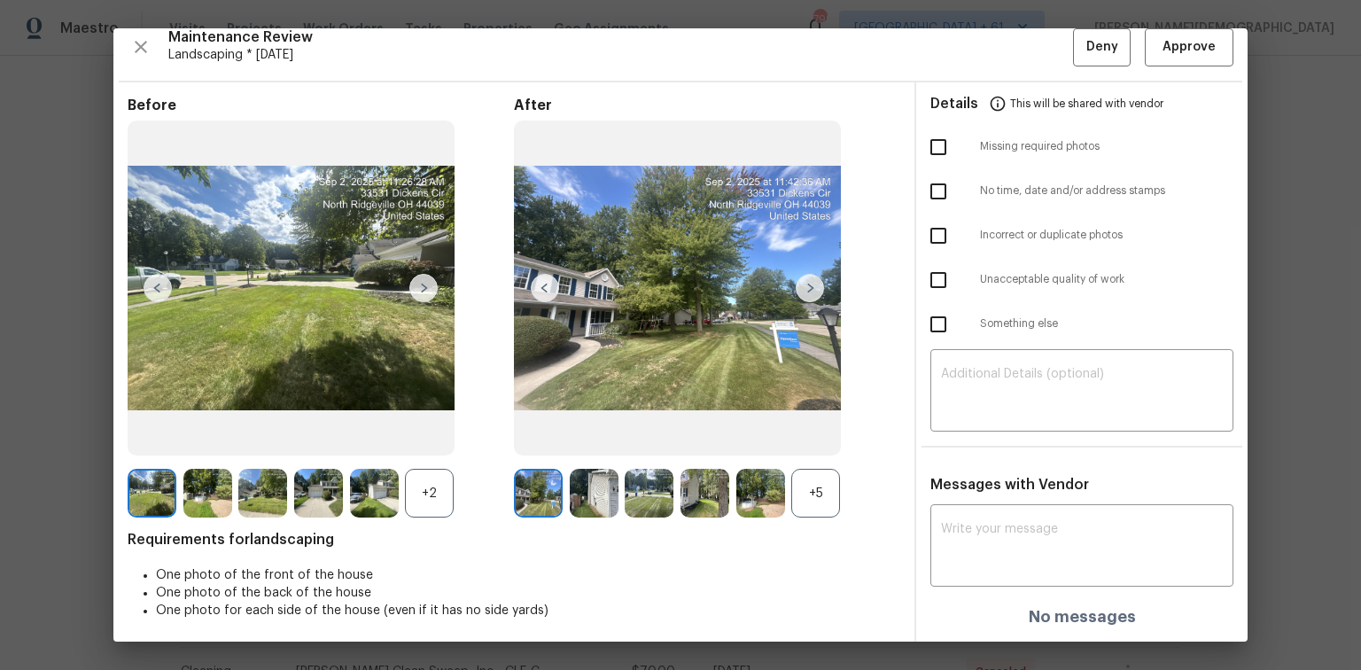
scroll to position [0, 0]
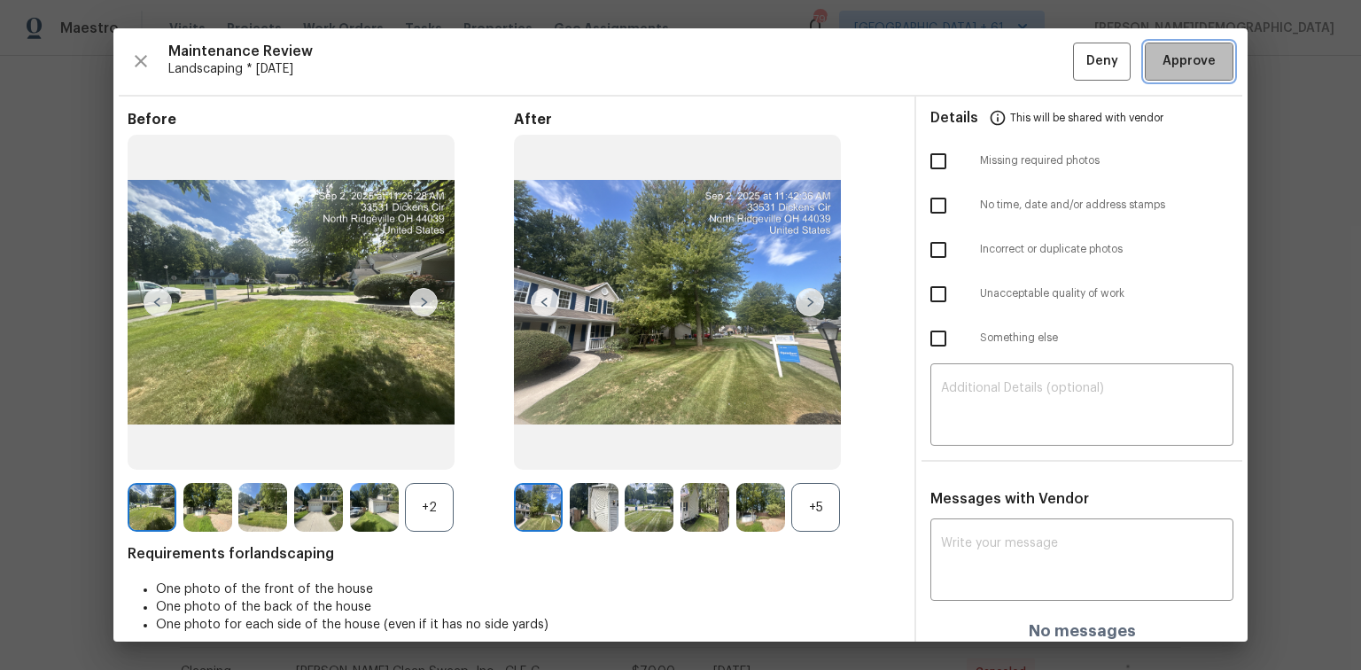
click at [968, 71] on button "Approve" at bounding box center [1189, 62] width 89 height 38
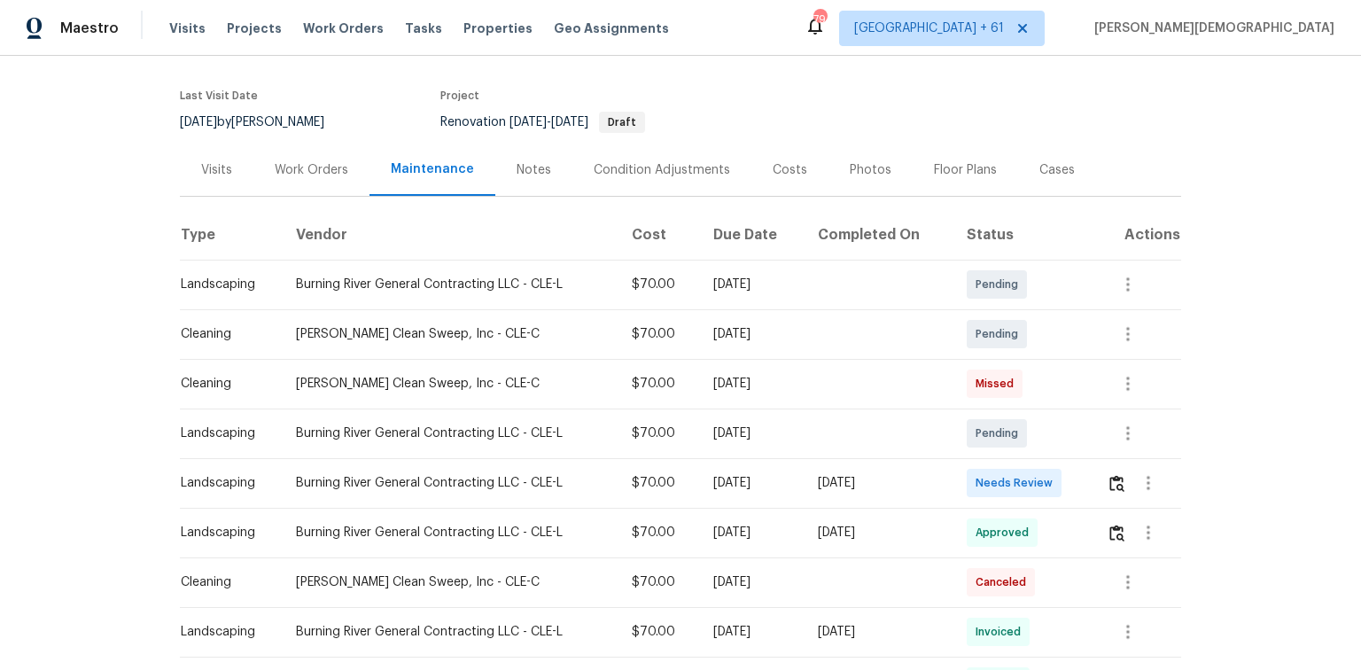
scroll to position [284, 0]
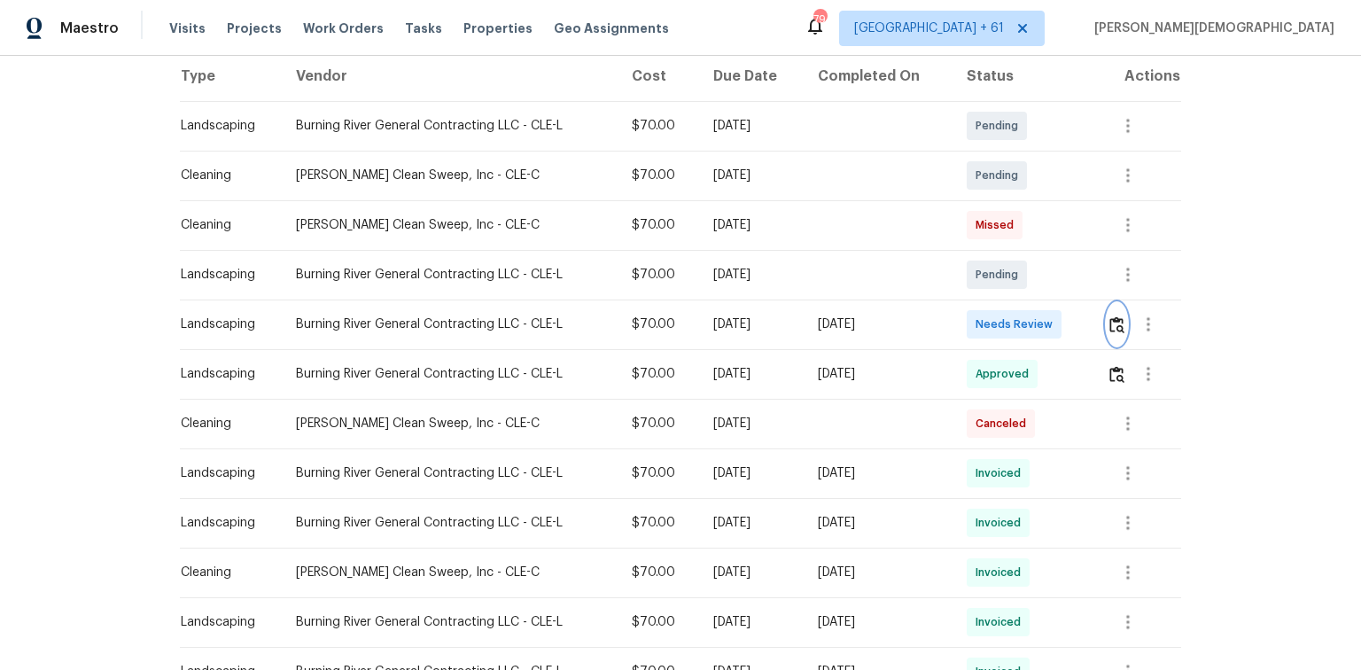
click at [968, 321] on img "button" at bounding box center [1117, 324] width 15 height 17
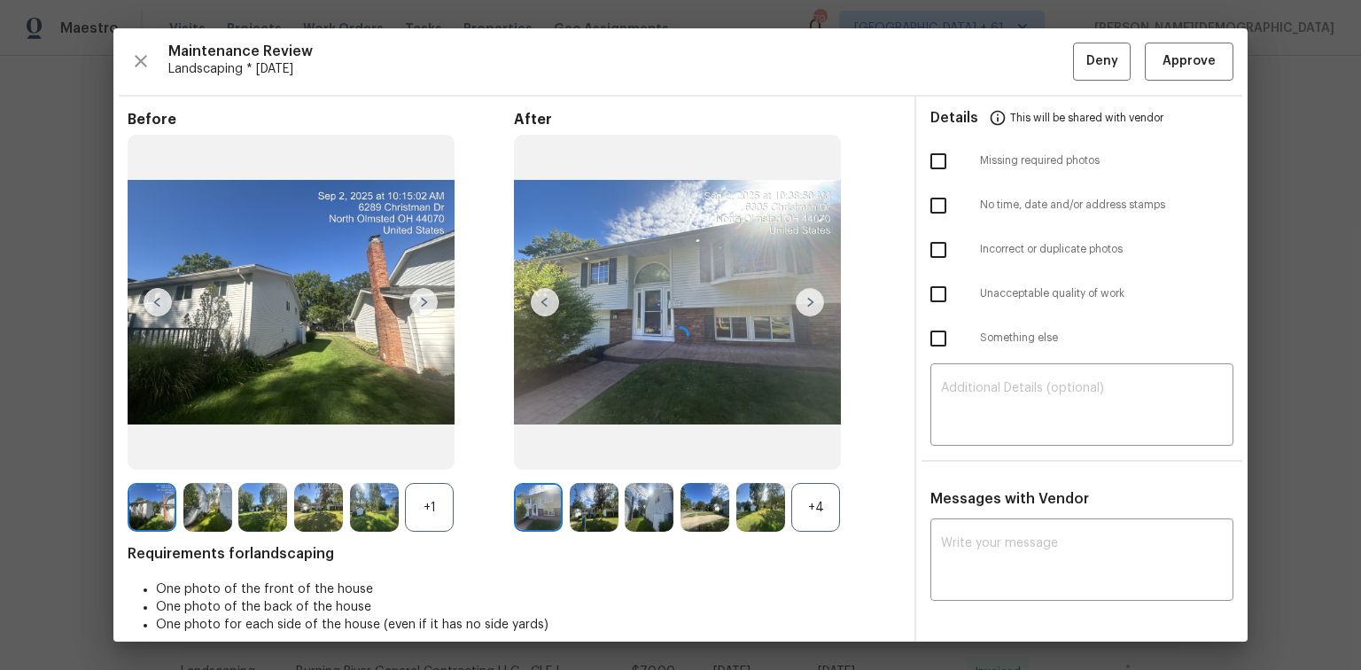
scroll to position [14, 0]
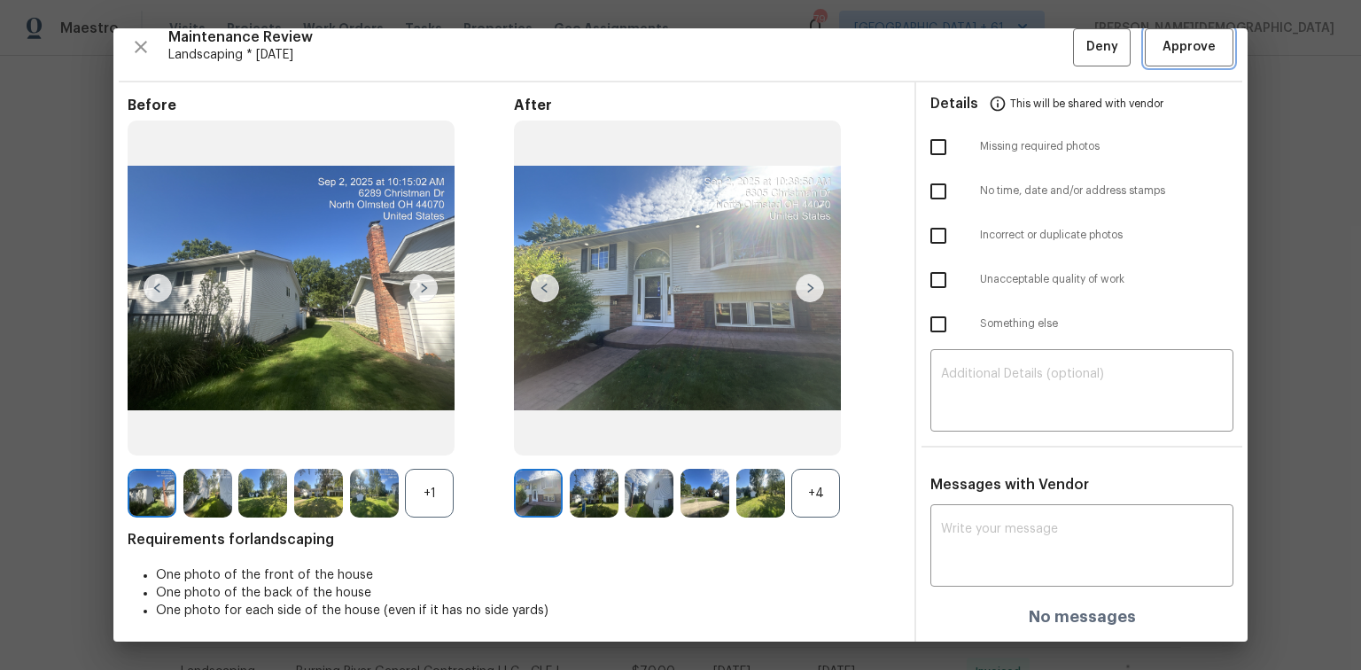
click at [968, 29] on button "Approve" at bounding box center [1189, 47] width 89 height 38
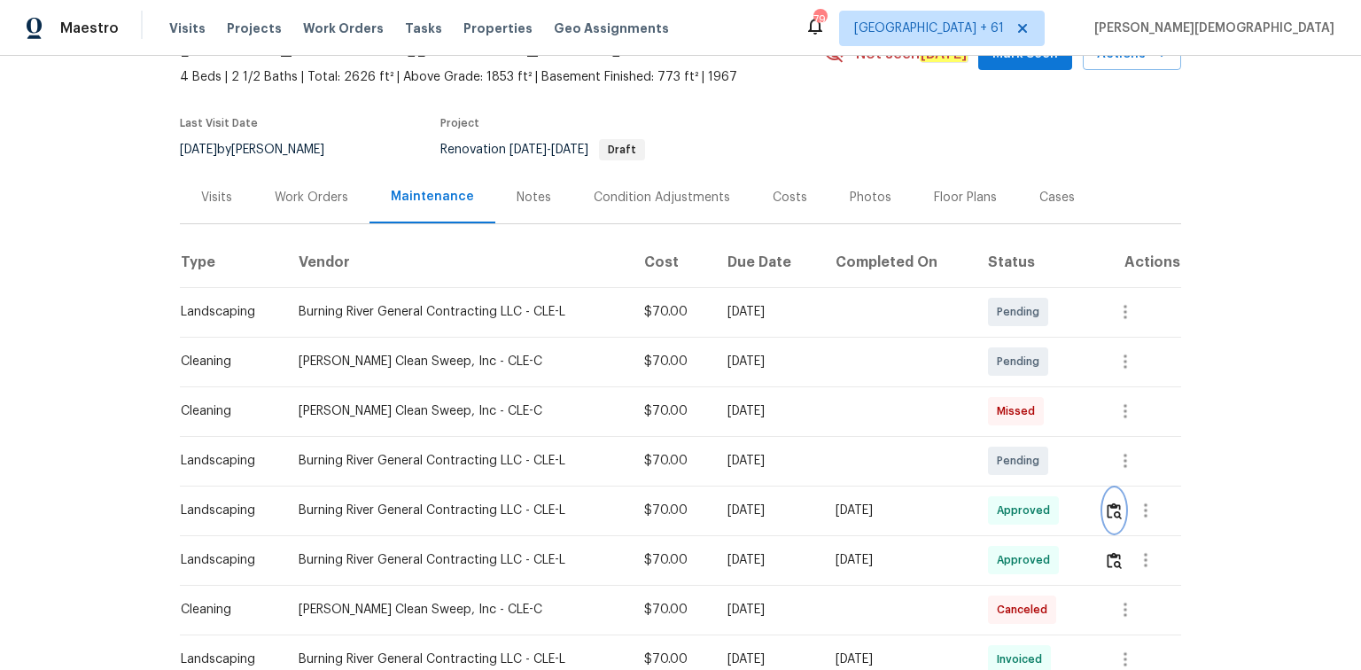
scroll to position [0, 0]
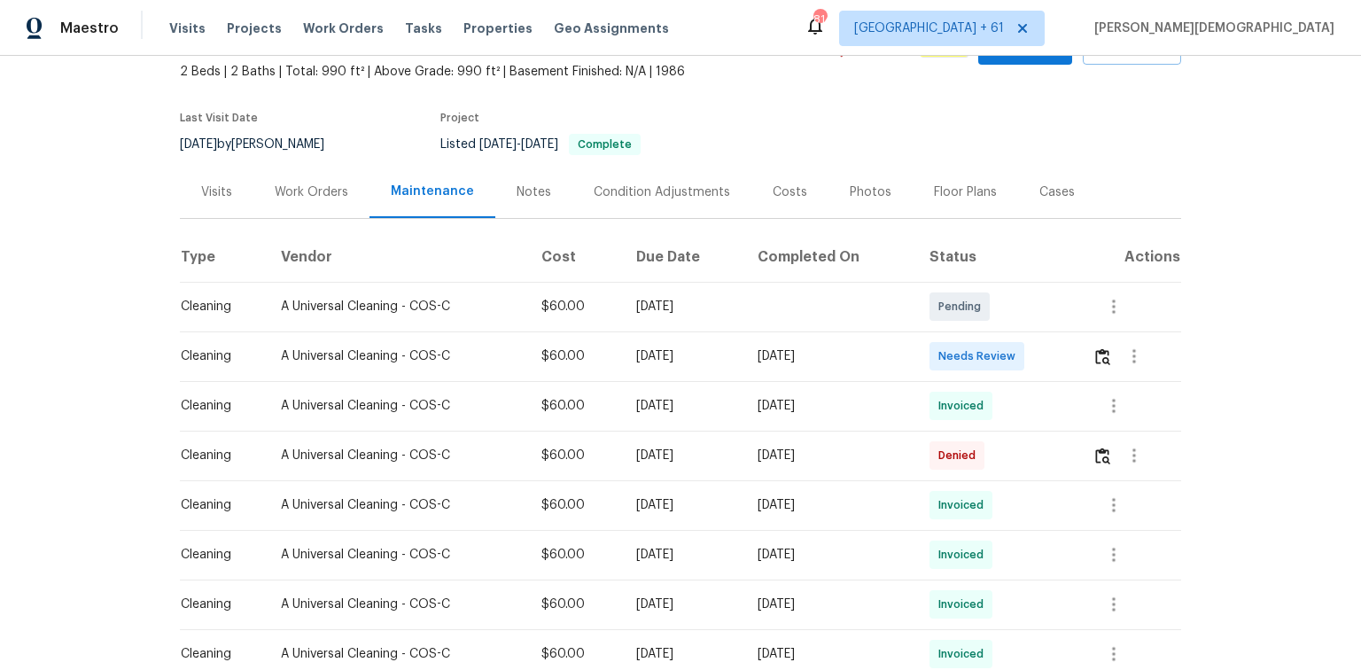
scroll to position [213, 0]
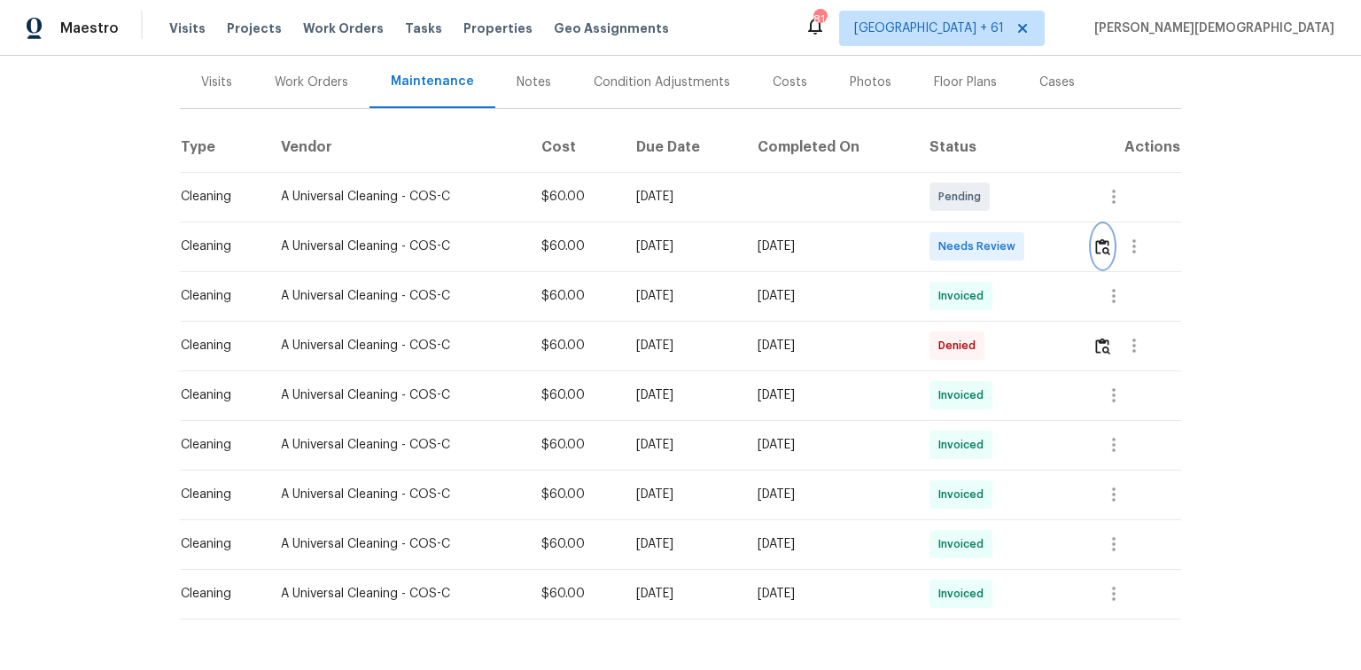
click at [1102, 239] on img "button" at bounding box center [1102, 246] width 15 height 17
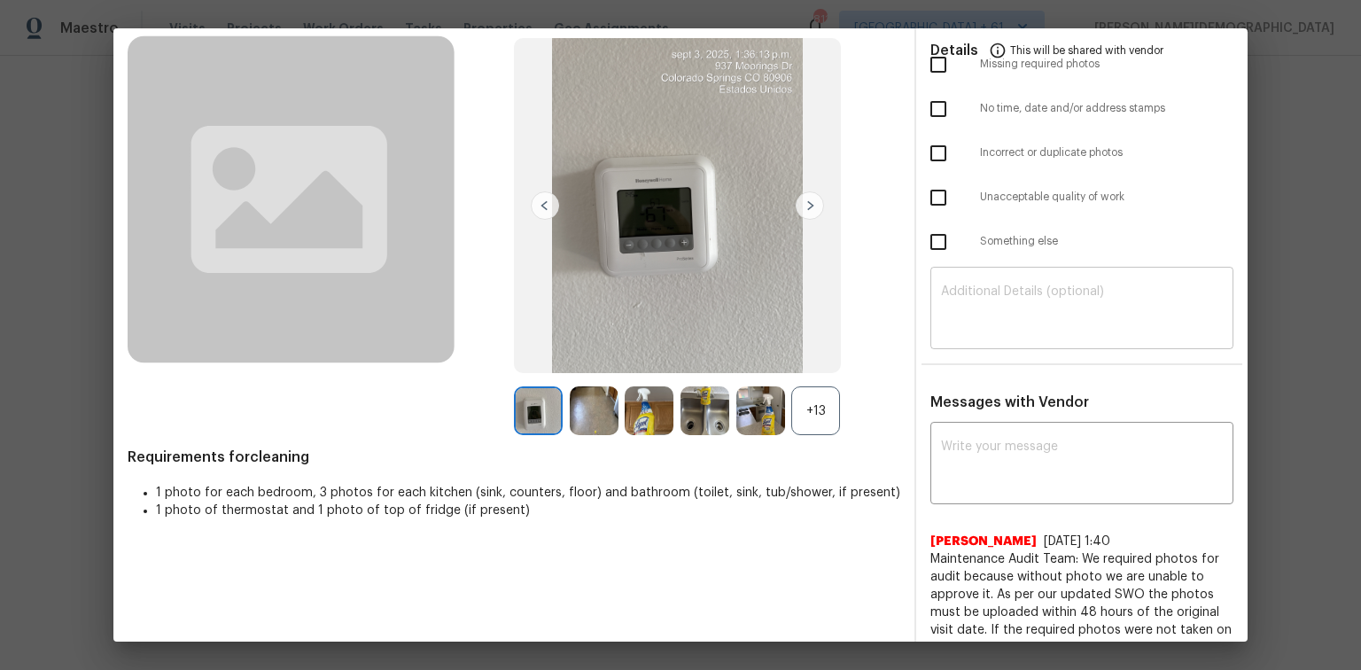
scroll to position [0, 0]
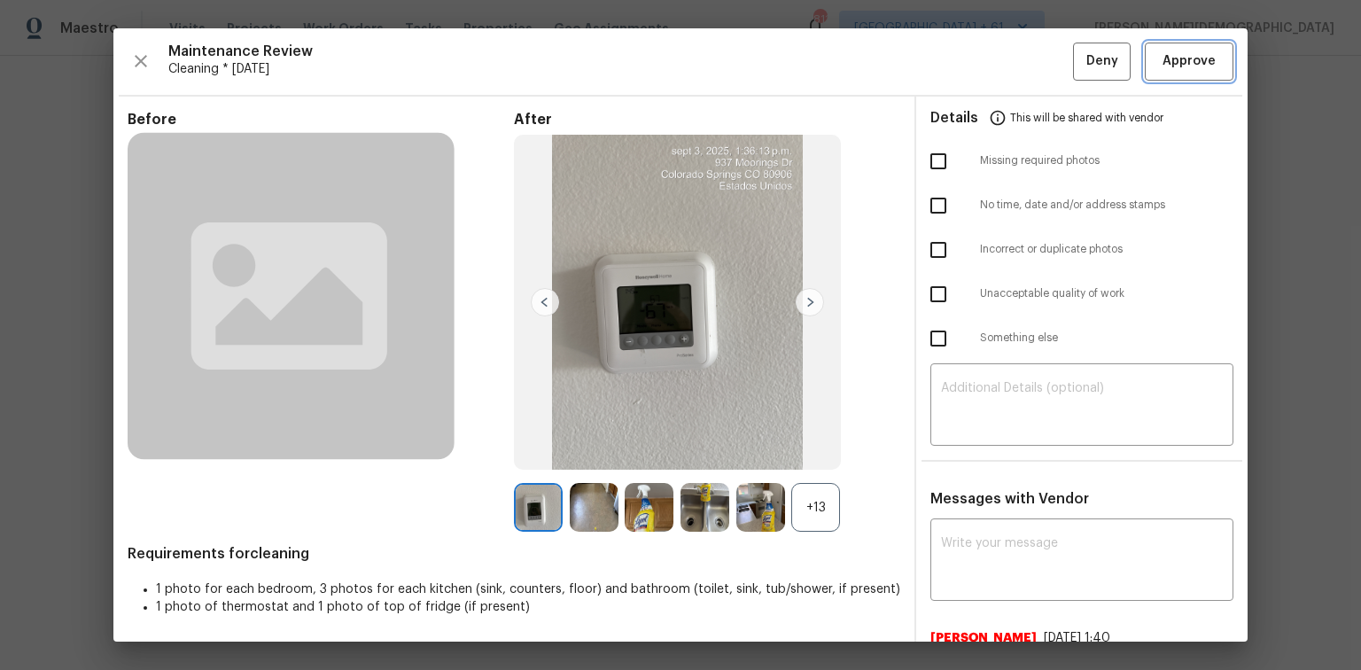
click at [1172, 74] on button "Approve" at bounding box center [1189, 62] width 89 height 38
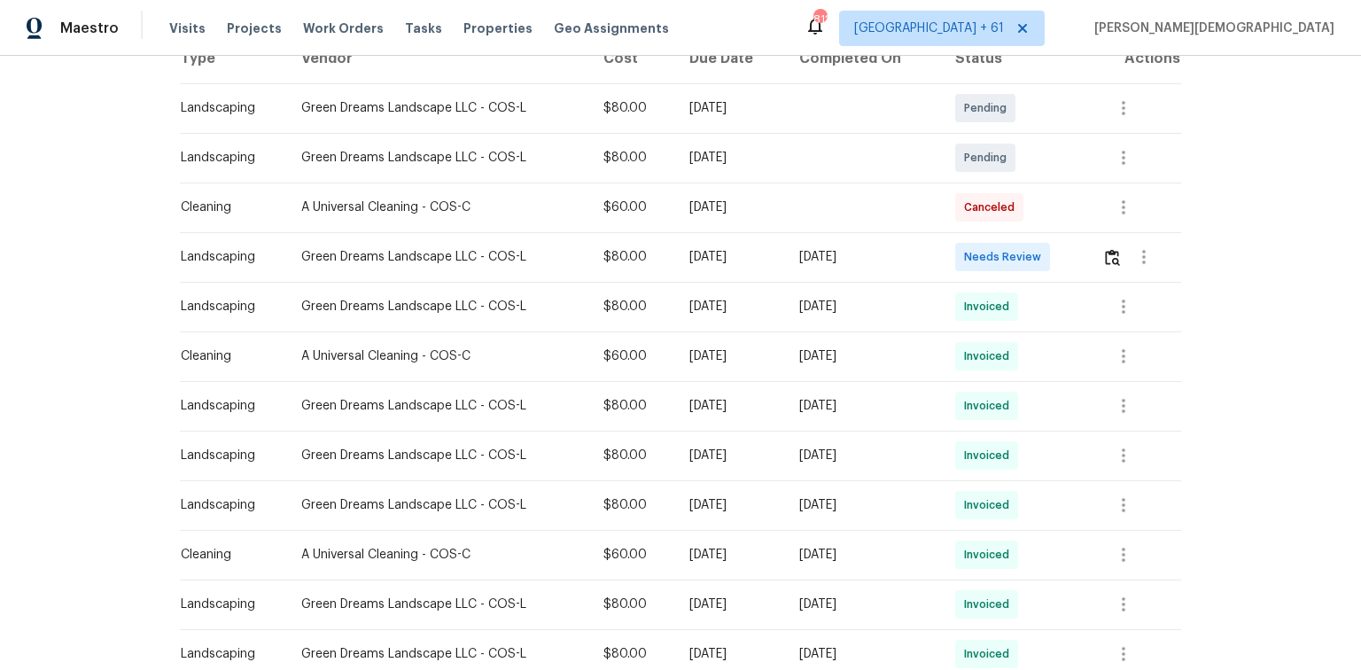
scroll to position [354, 0]
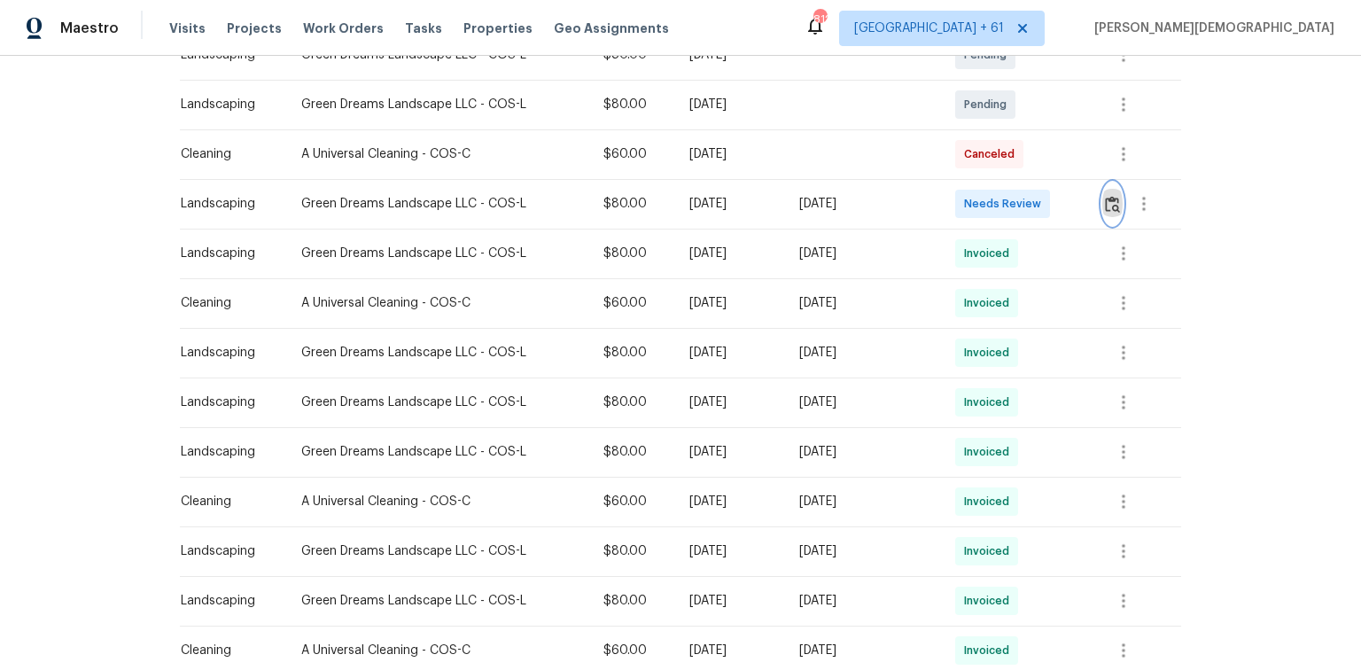
click at [968, 195] on button "button" at bounding box center [1112, 204] width 20 height 43
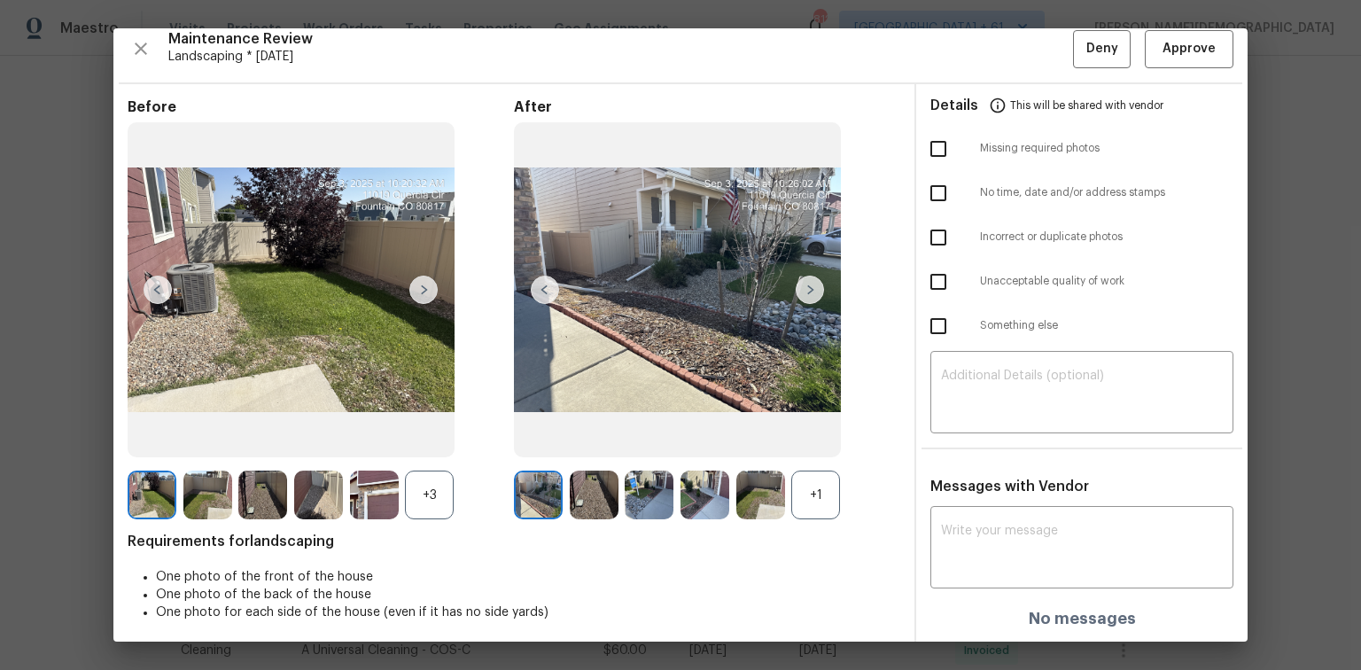
scroll to position [14, 0]
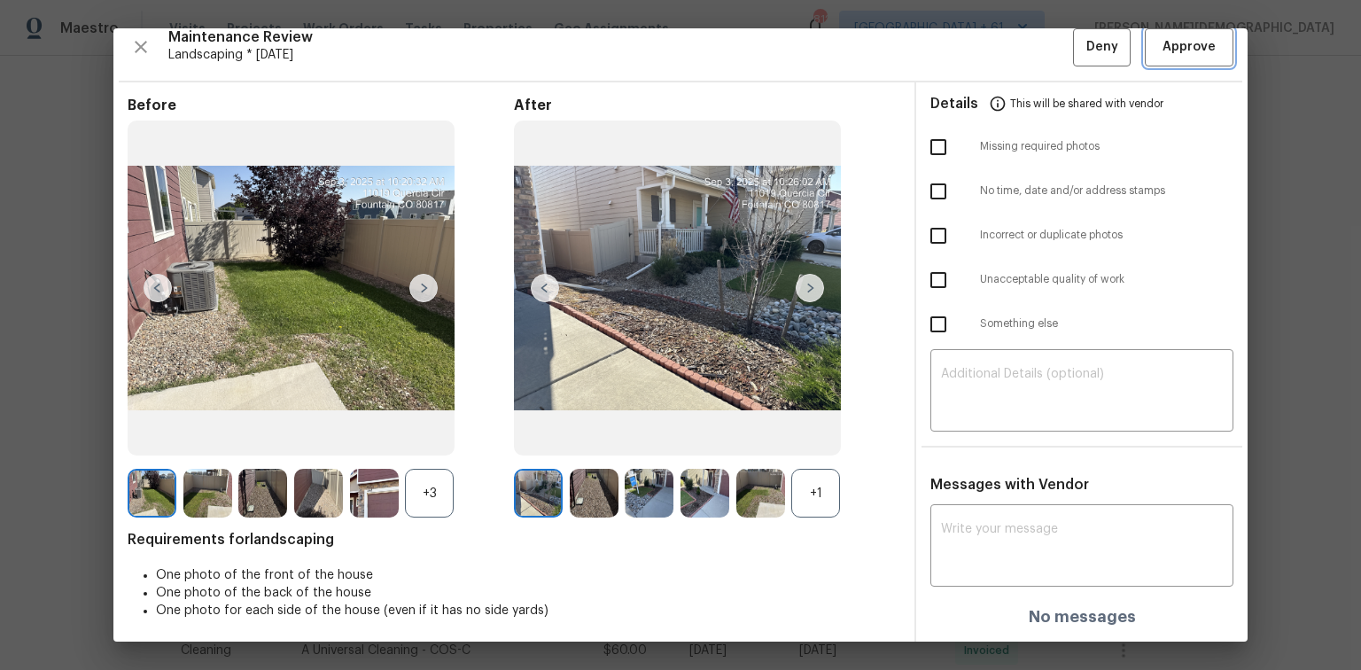
click at [968, 45] on span "Approve" at bounding box center [1189, 47] width 53 height 22
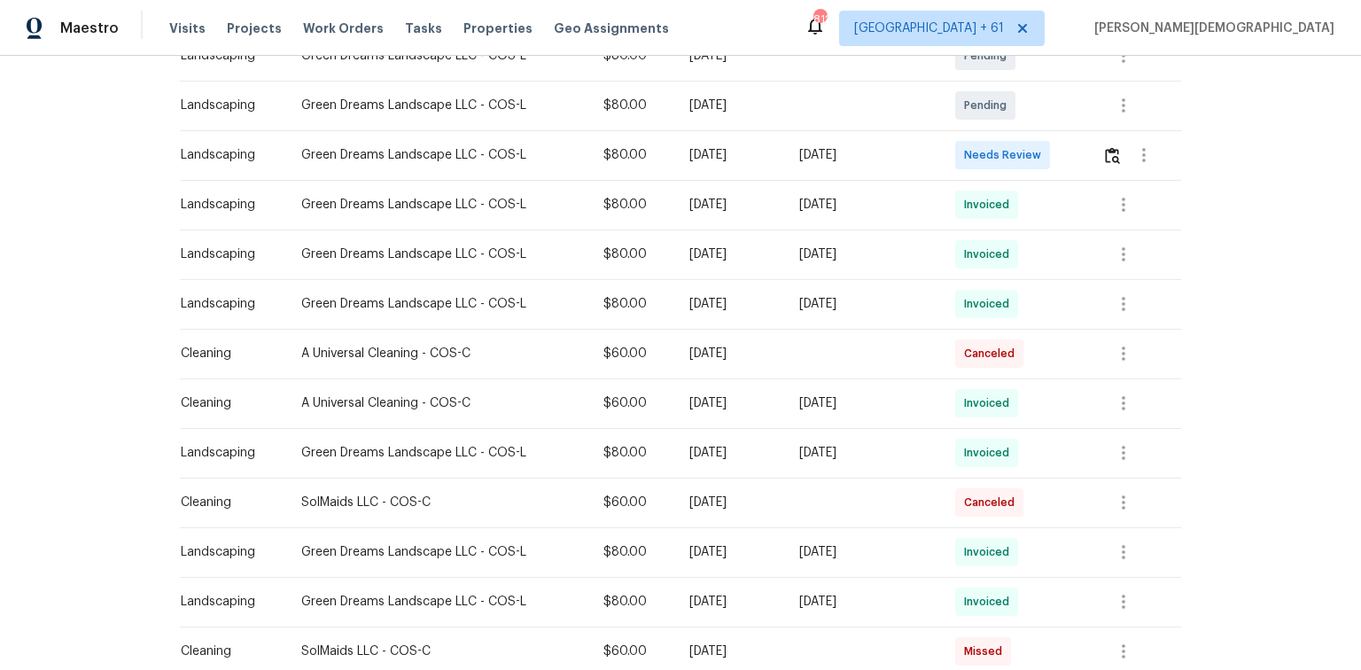
scroll to position [354, 0]
click at [968, 146] on img "button" at bounding box center [1112, 154] width 15 height 17
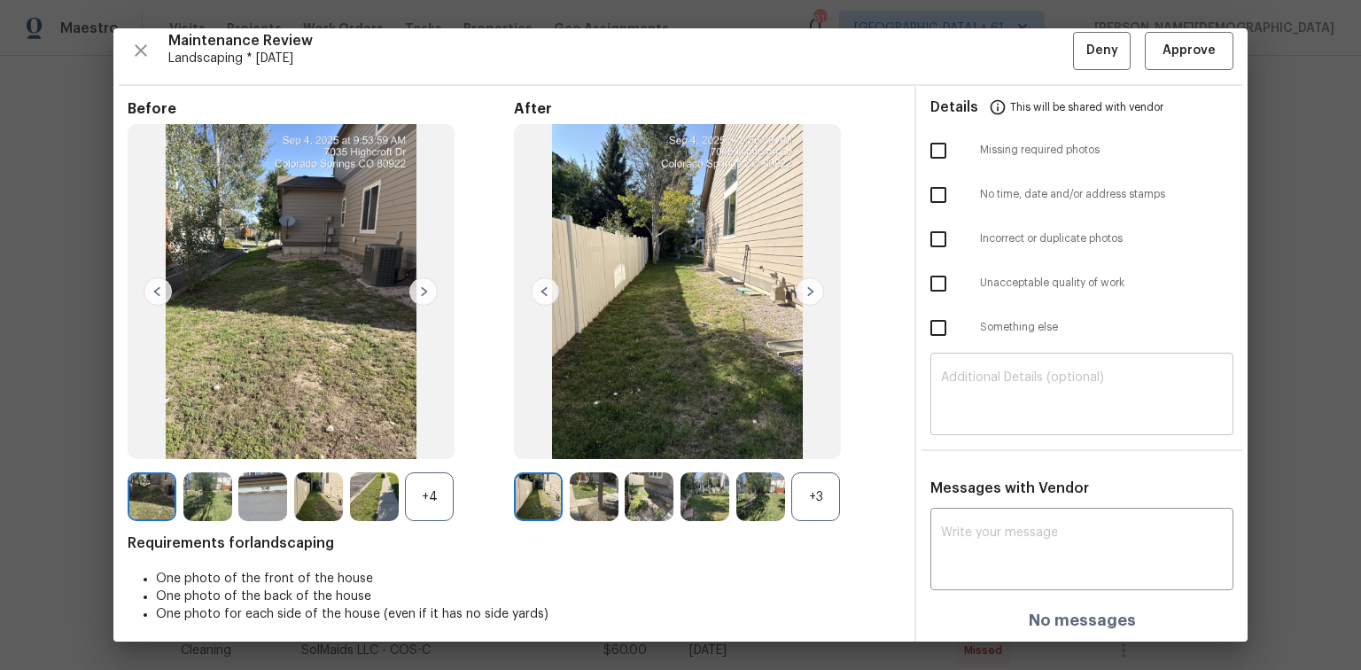
scroll to position [14, 0]
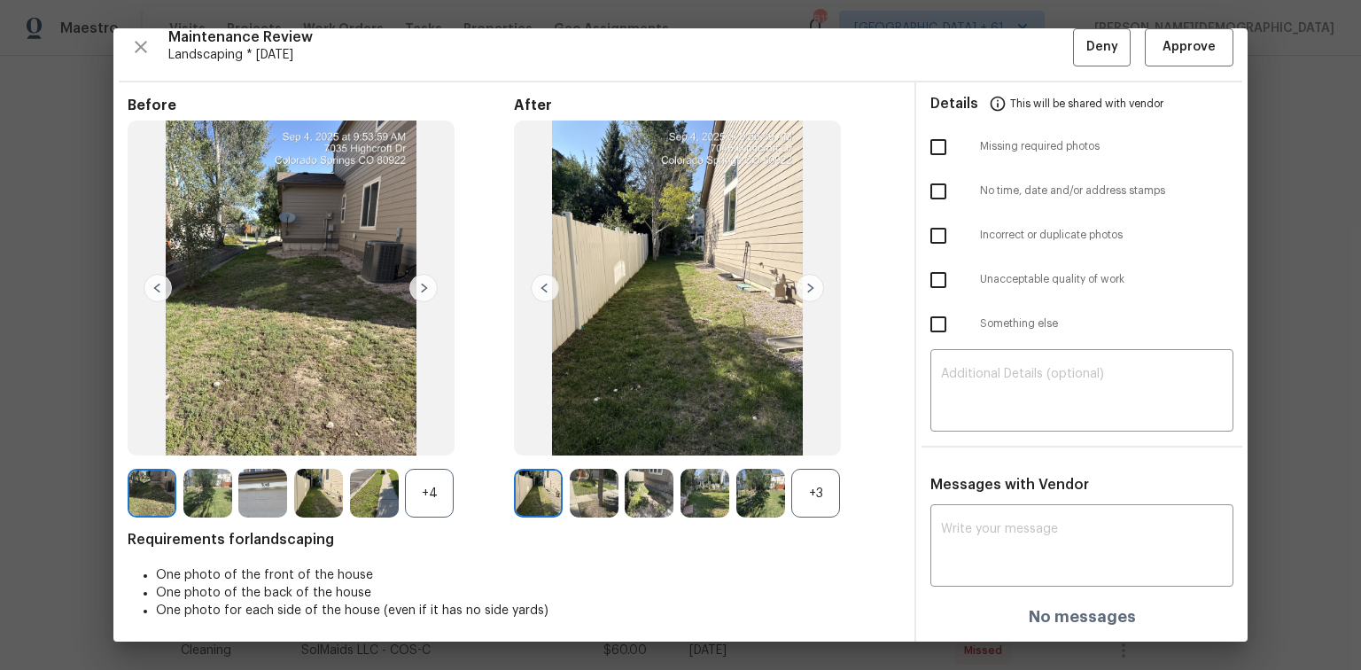
click at [968, 70] on div "Maintenance Review Landscaping * Tue, Sep 02 Deny Approve Before +4 After +3 Re…" at bounding box center [680, 334] width 1134 height 613
click at [968, 44] on span "Approve" at bounding box center [1189, 47] width 53 height 22
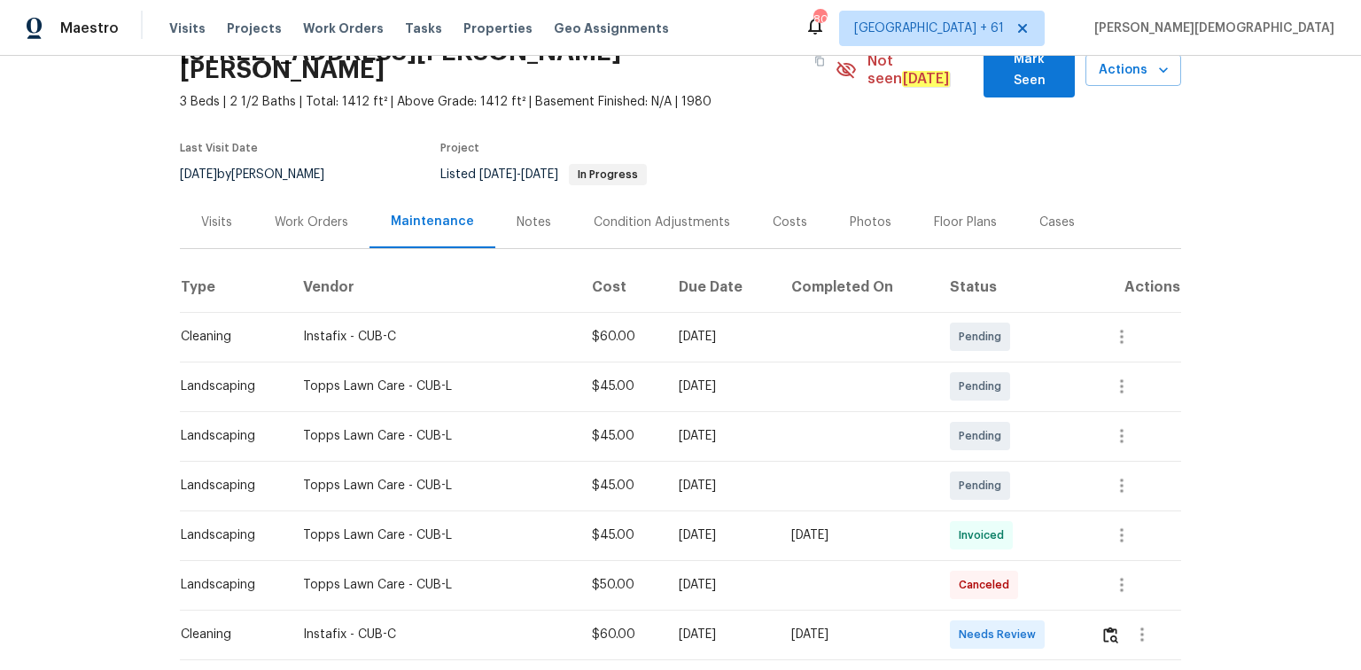
scroll to position [142, 0]
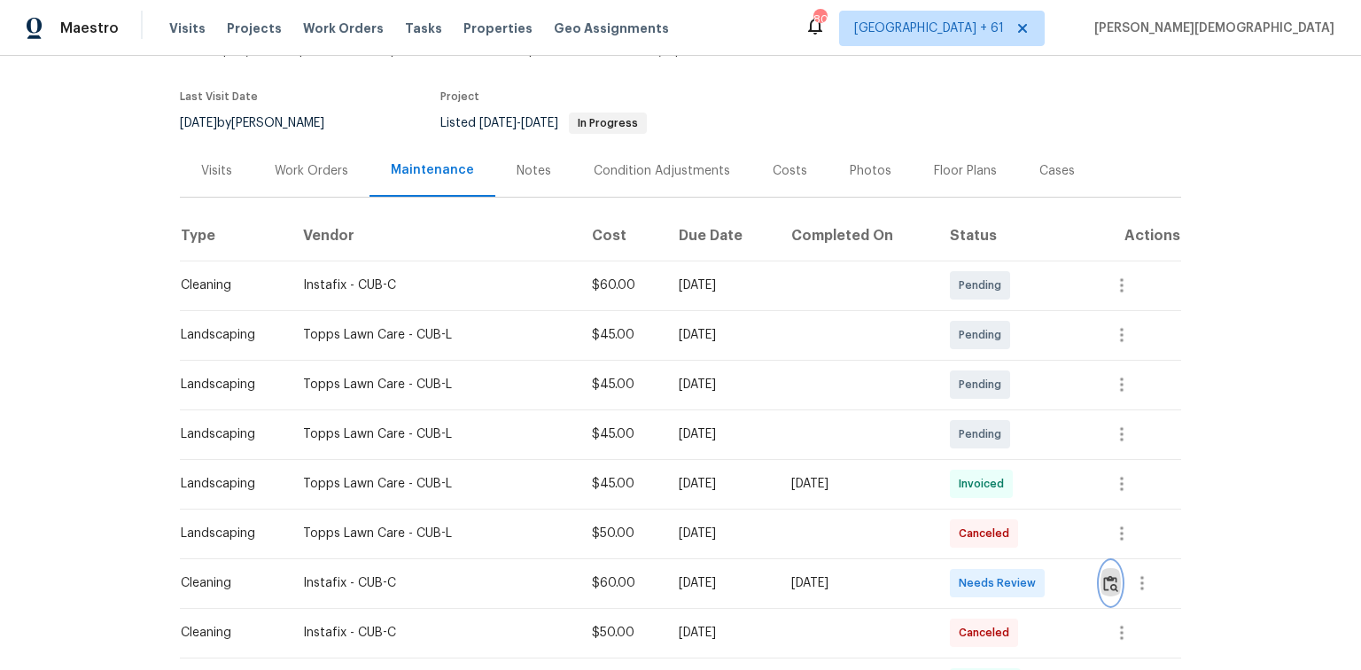
click at [968, 448] on img "button" at bounding box center [1110, 583] width 15 height 17
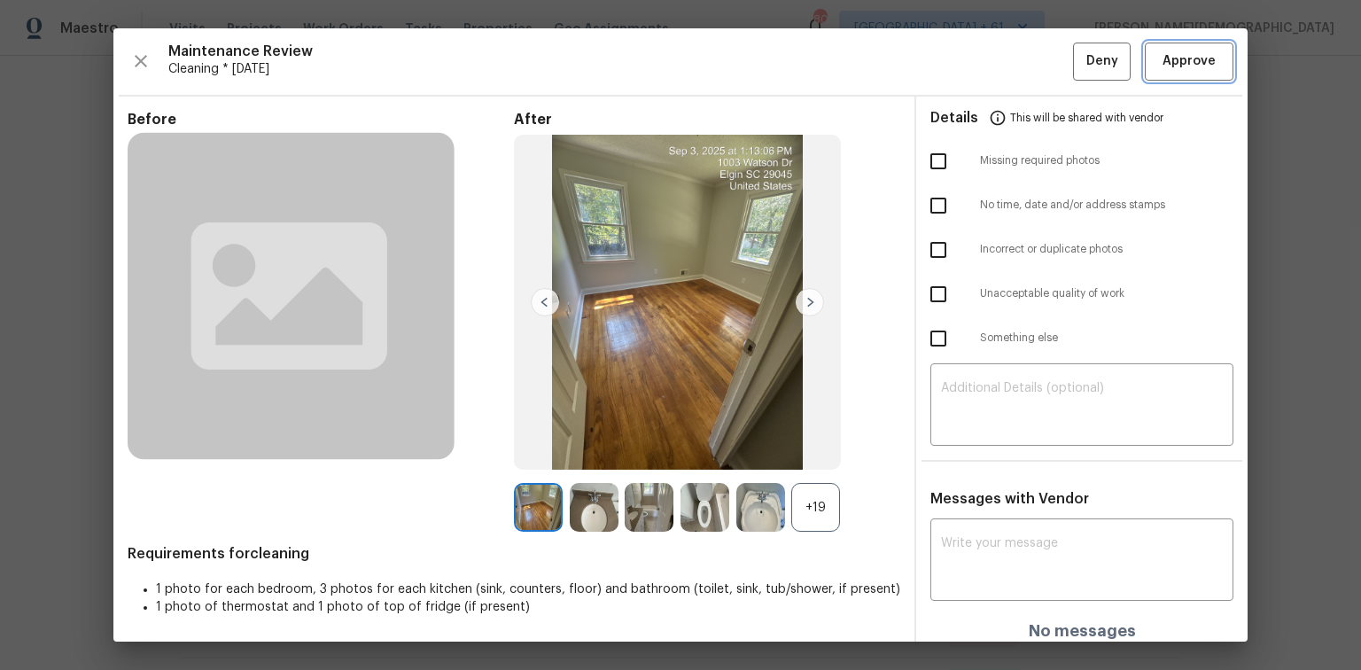
click at [968, 76] on button "Approve" at bounding box center [1189, 62] width 89 height 38
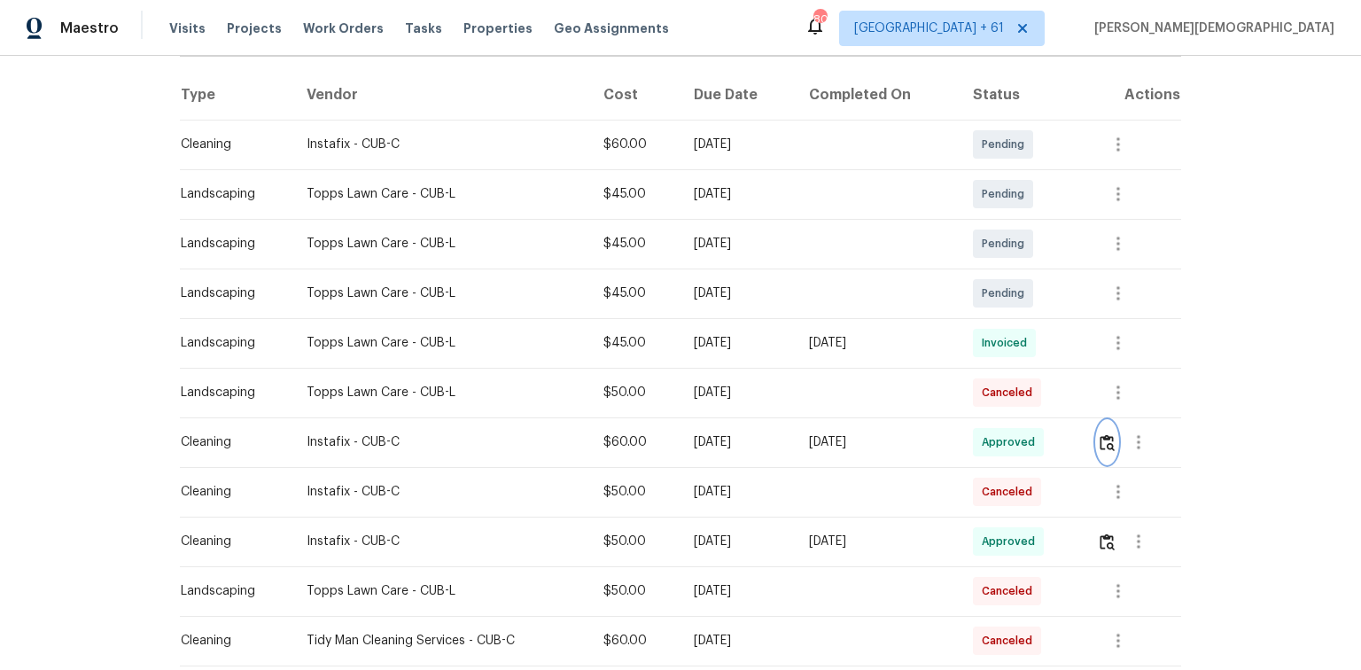
scroll to position [284, 0]
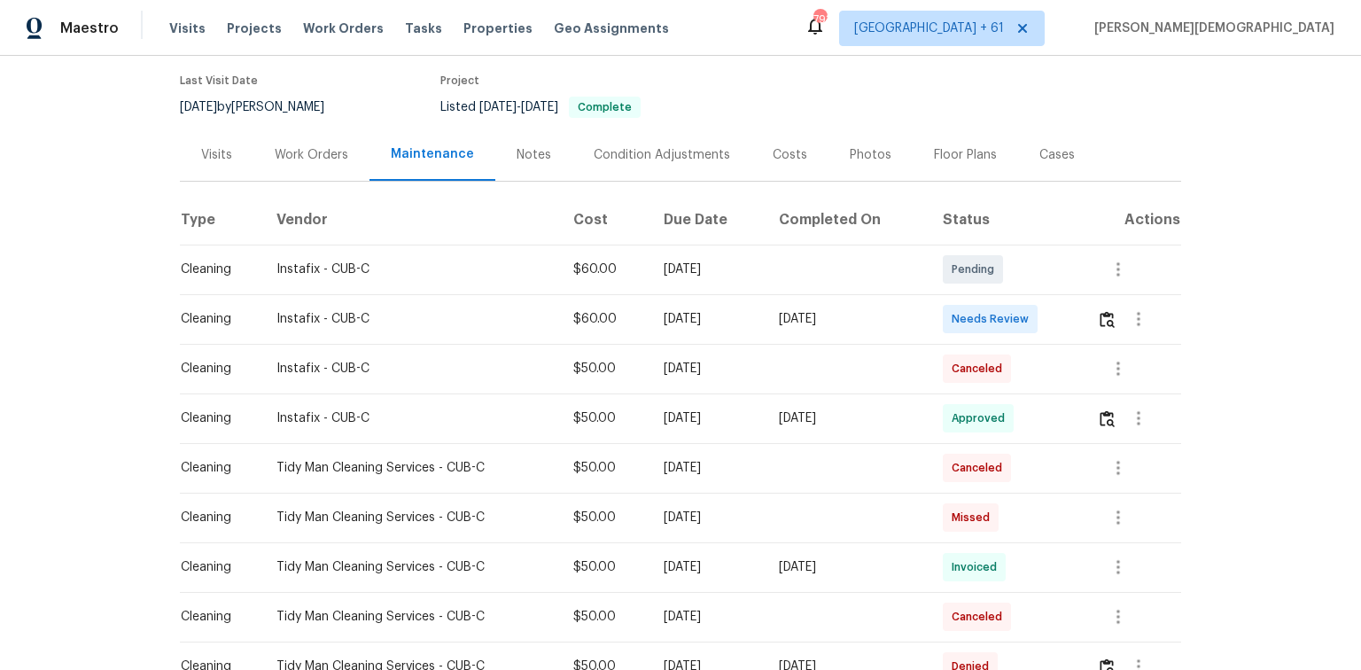
scroll to position [142, 0]
click at [968, 309] on img "button" at bounding box center [1107, 317] width 15 height 17
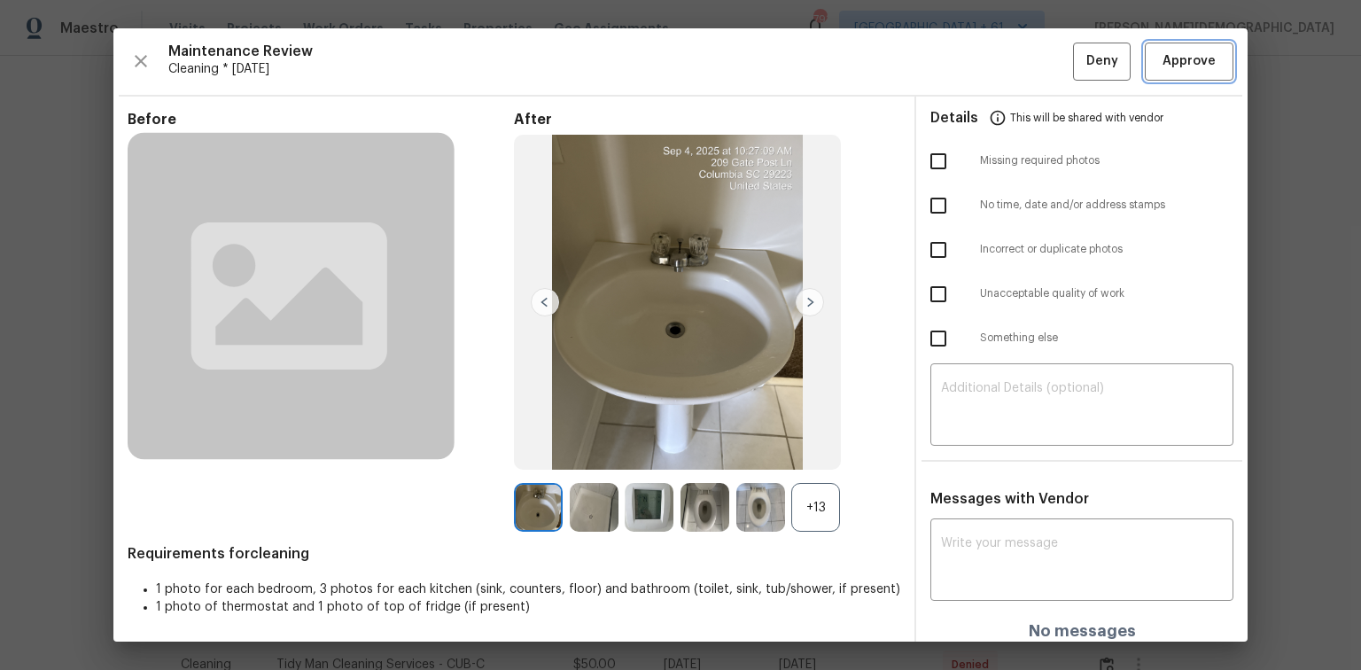
click at [968, 56] on span "Approve" at bounding box center [1189, 62] width 53 height 22
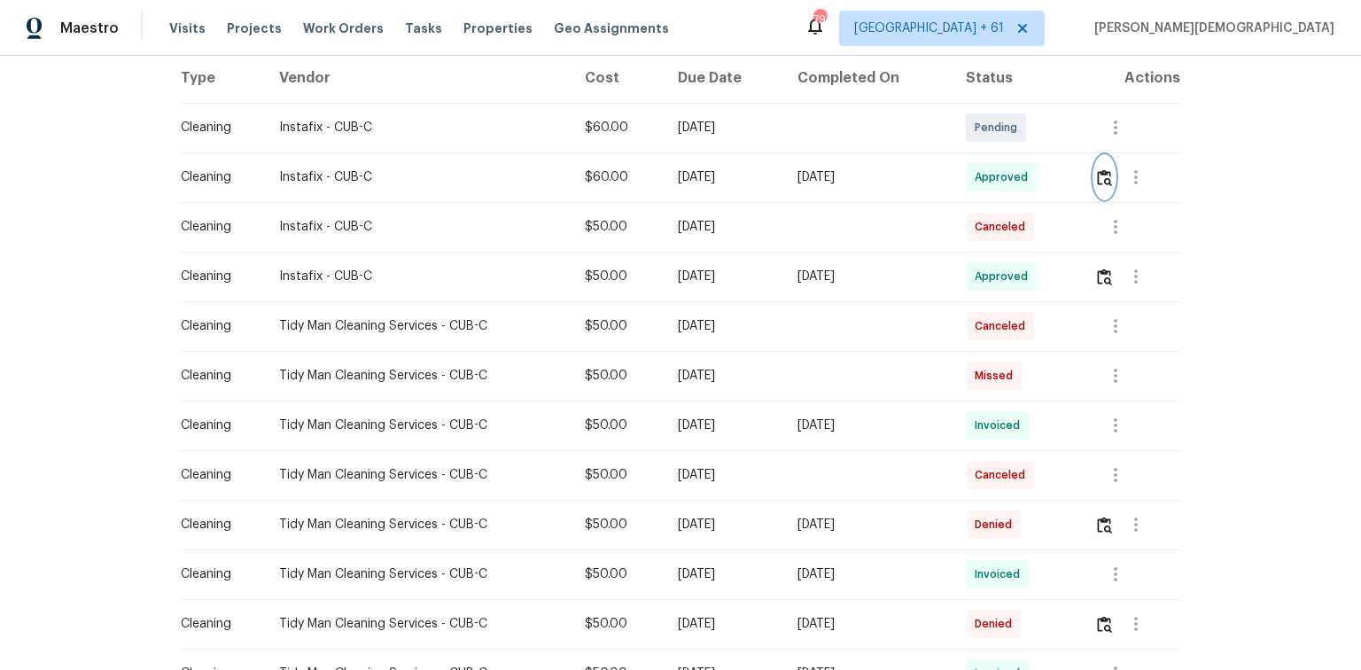
scroll to position [284, 0]
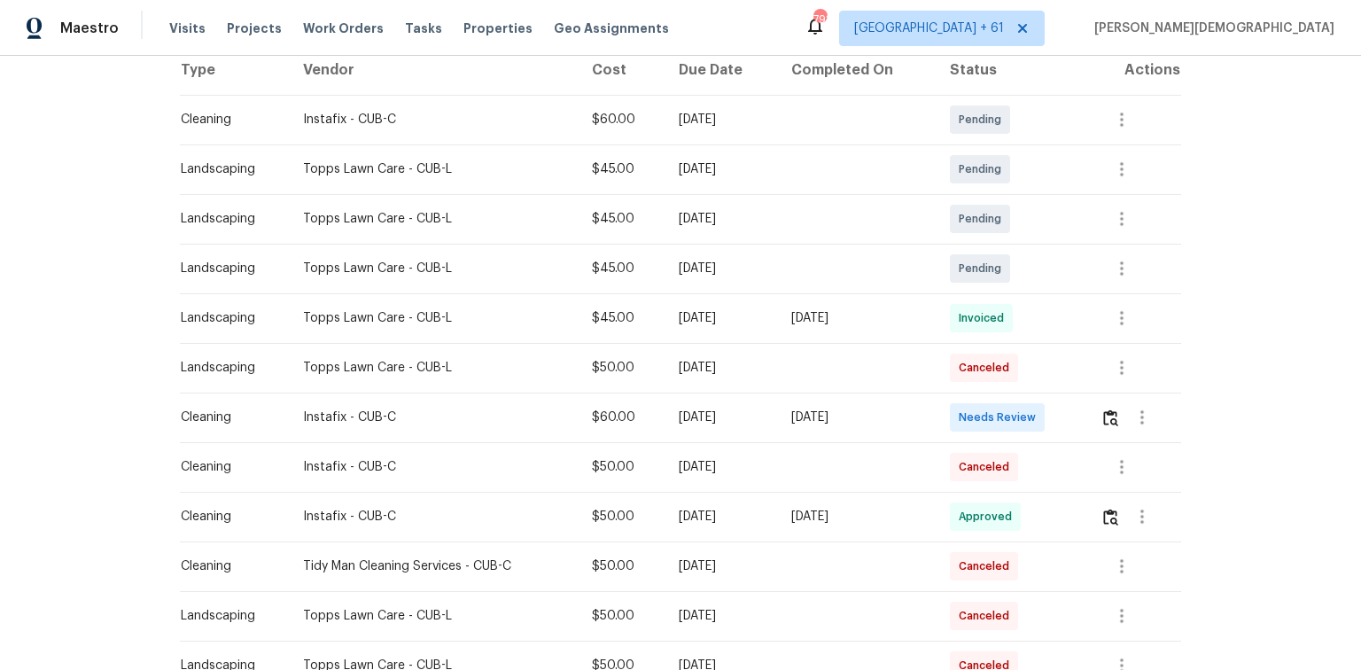
scroll to position [354, 0]
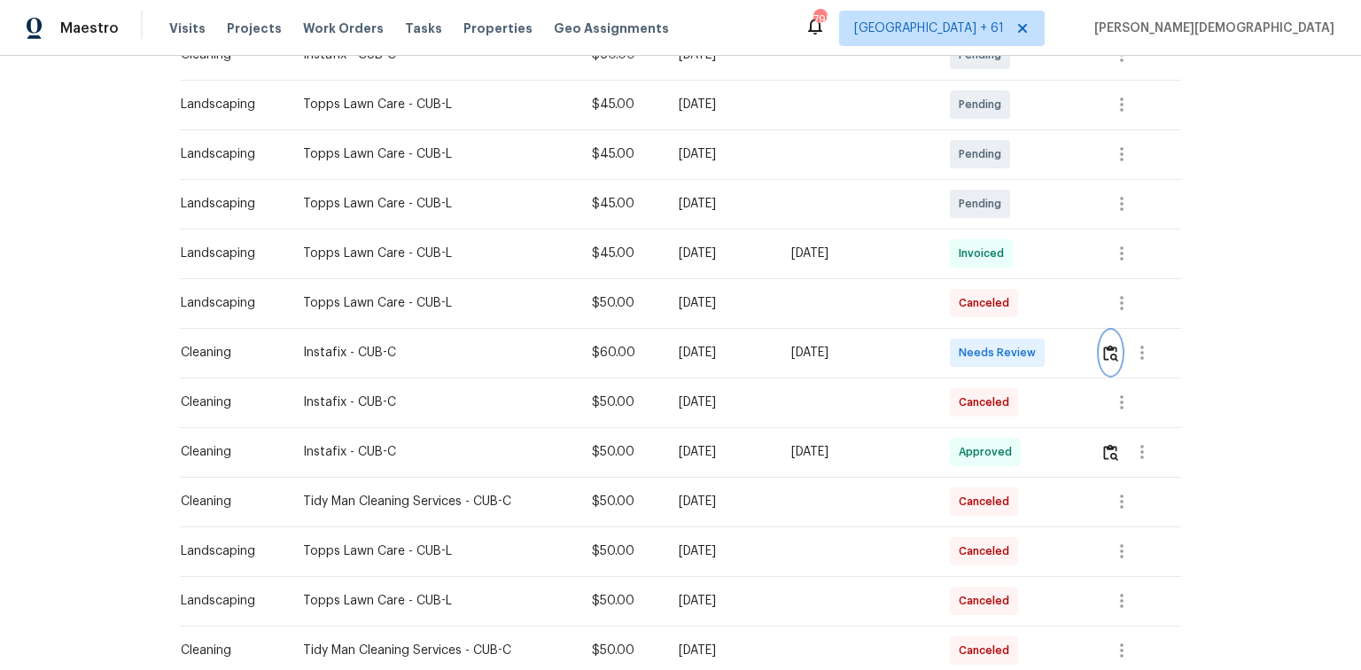
click at [732, 303] on button "button" at bounding box center [1111, 352] width 20 height 43
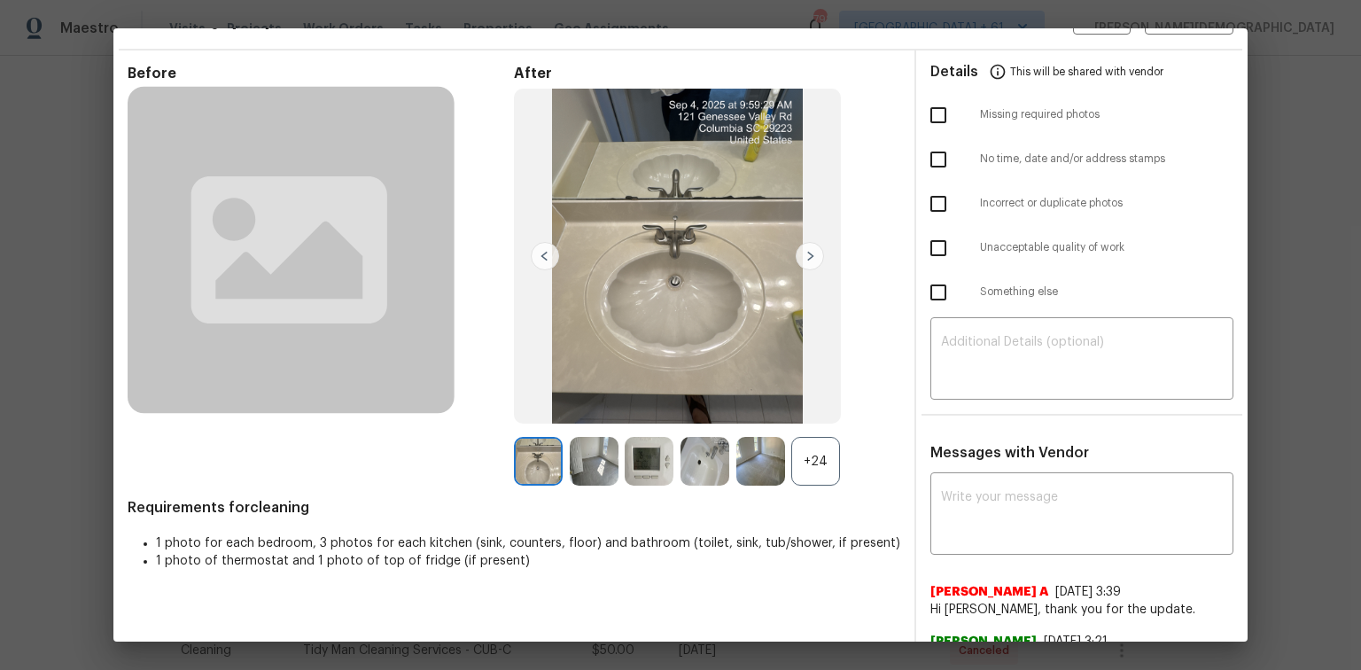
scroll to position [85, 0]
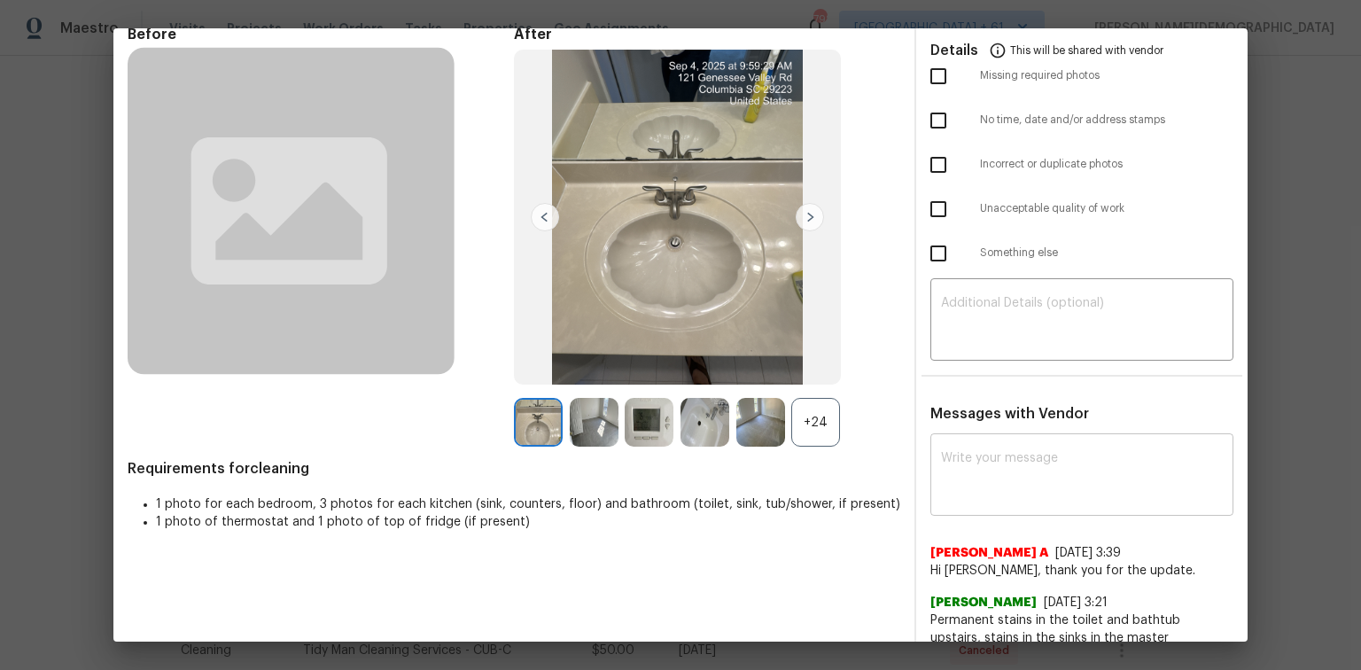
click at [732, 303] on textarea at bounding box center [1082, 477] width 282 height 50
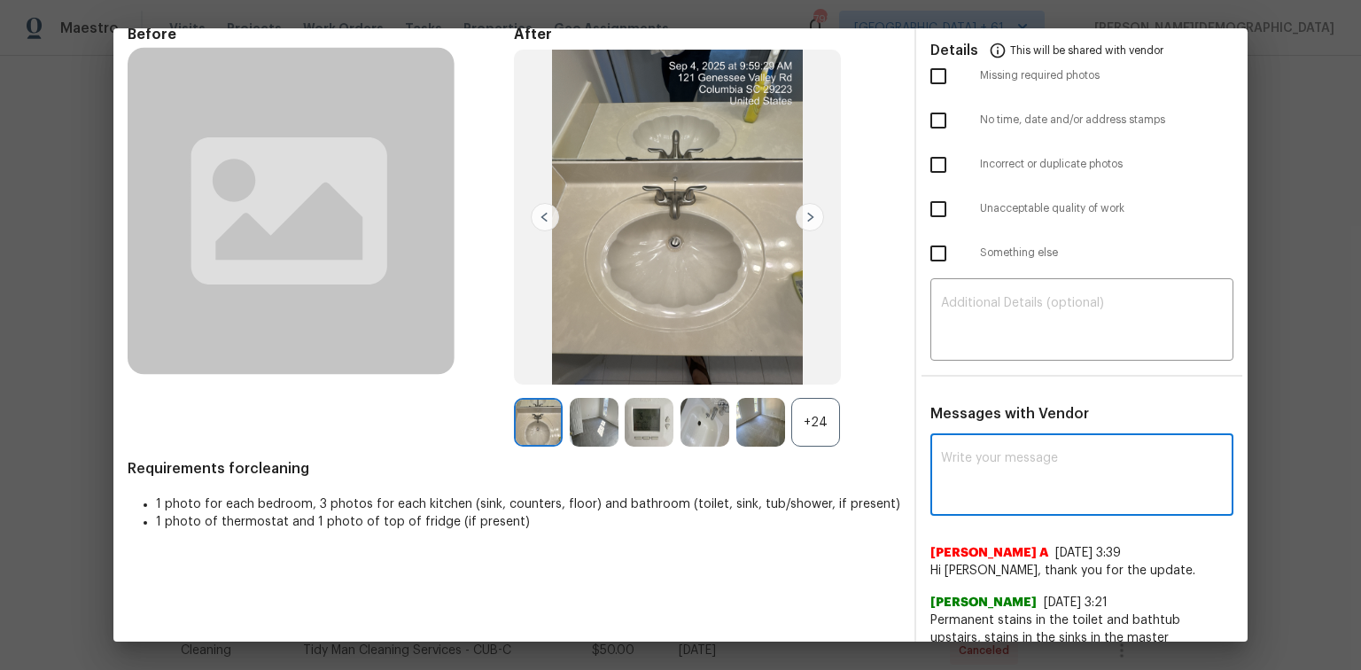
paste textarea "Maintenance Audit Team: Hello! Unfortunately, this cleaning visit completed on …"
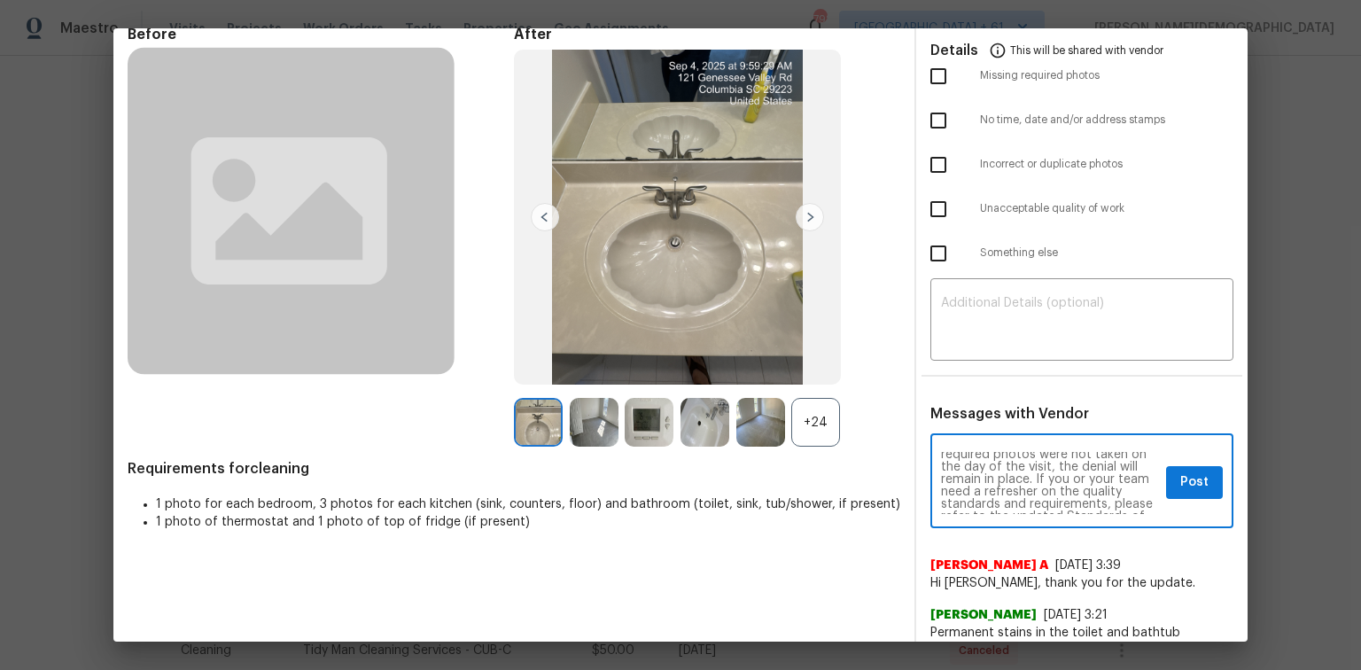
scroll to position [202, 0]
type textarea "Maintenance Audit Team: Hello! Unfortunately, this cleaning visit completed on …"
click at [732, 297] on textarea at bounding box center [1082, 322] width 282 height 50
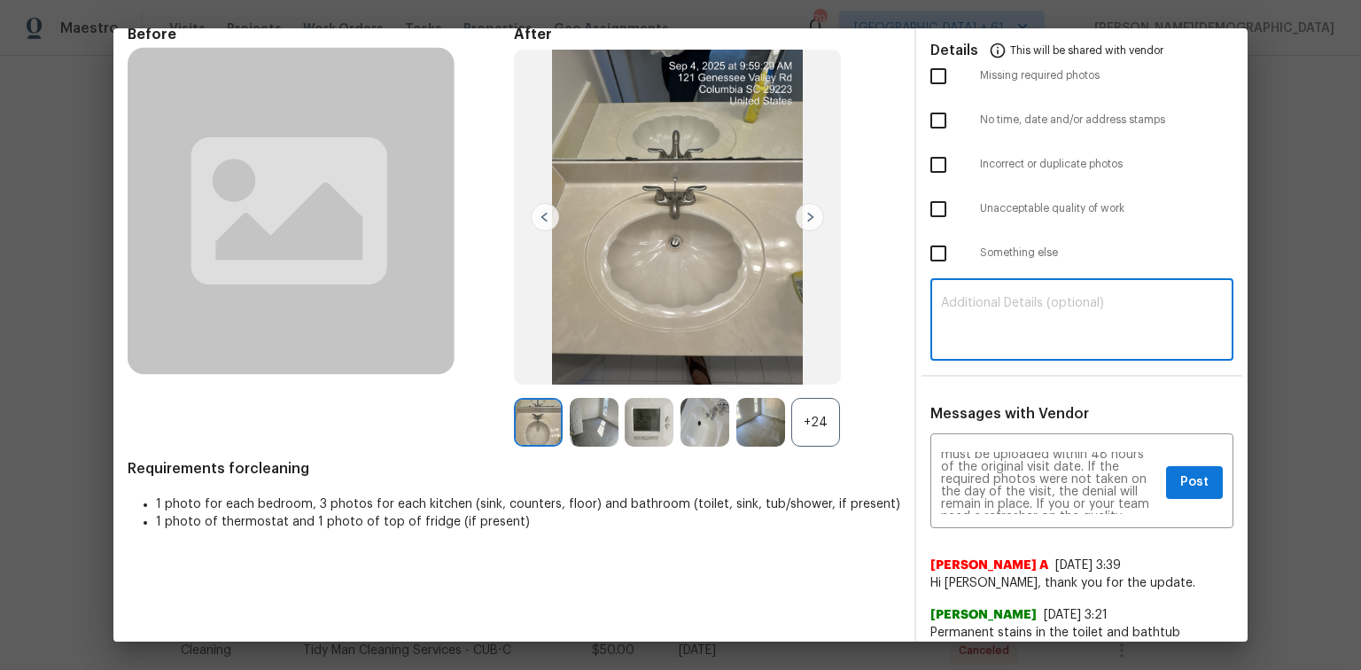
paste textarea "Maintenance Audit Team: Hello! Unfortunately, this cleaning visit completed on …"
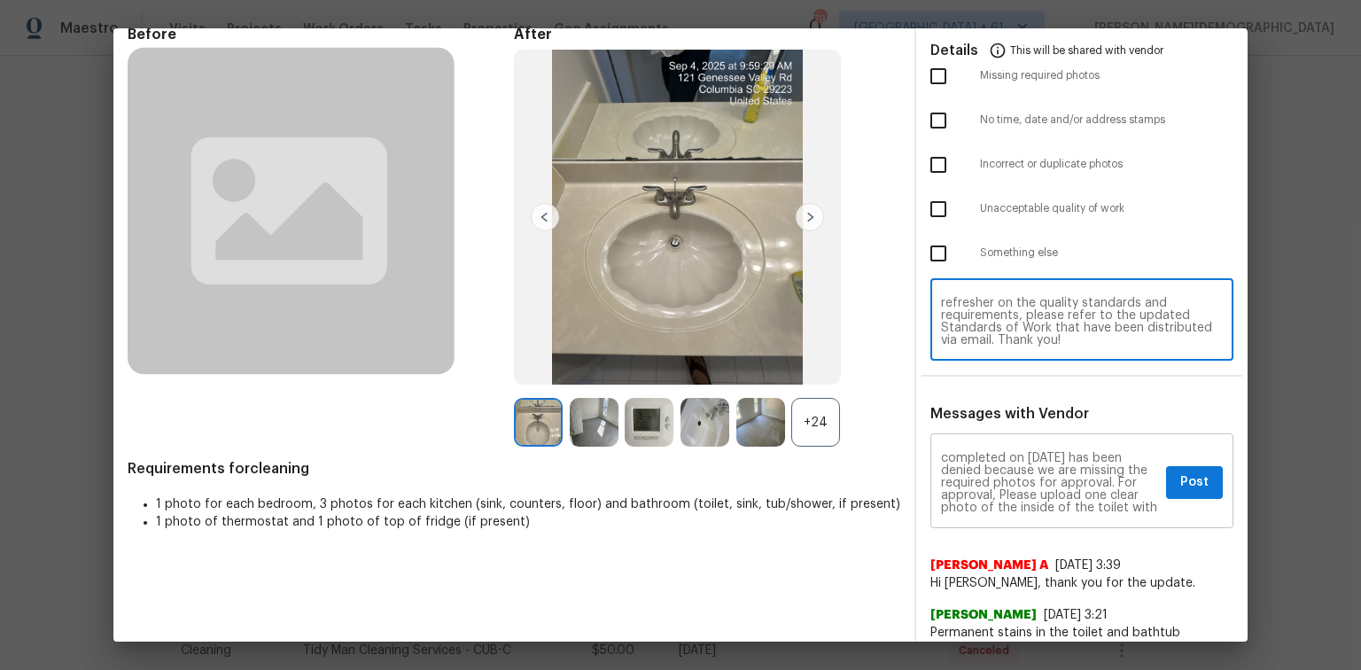
scroll to position [0, 0]
type textarea "Maintenance Audit Team: Hello! Unfortunately, this cleaning visit completed on …"
click at [732, 303] on div "Maintenance Audit Team: Hello! Unfortunately, this cleaning visit completed on …" at bounding box center [1082, 483] width 303 height 90
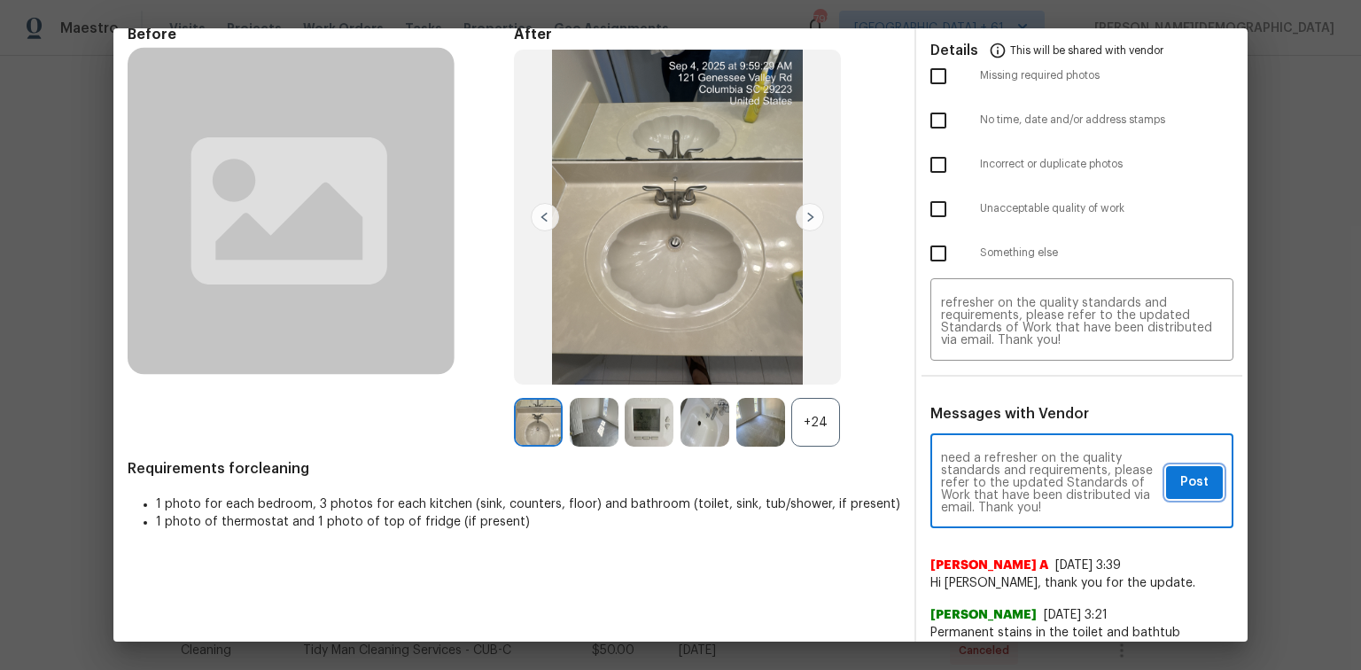
click at [732, 303] on button "Post" at bounding box center [1194, 482] width 57 height 33
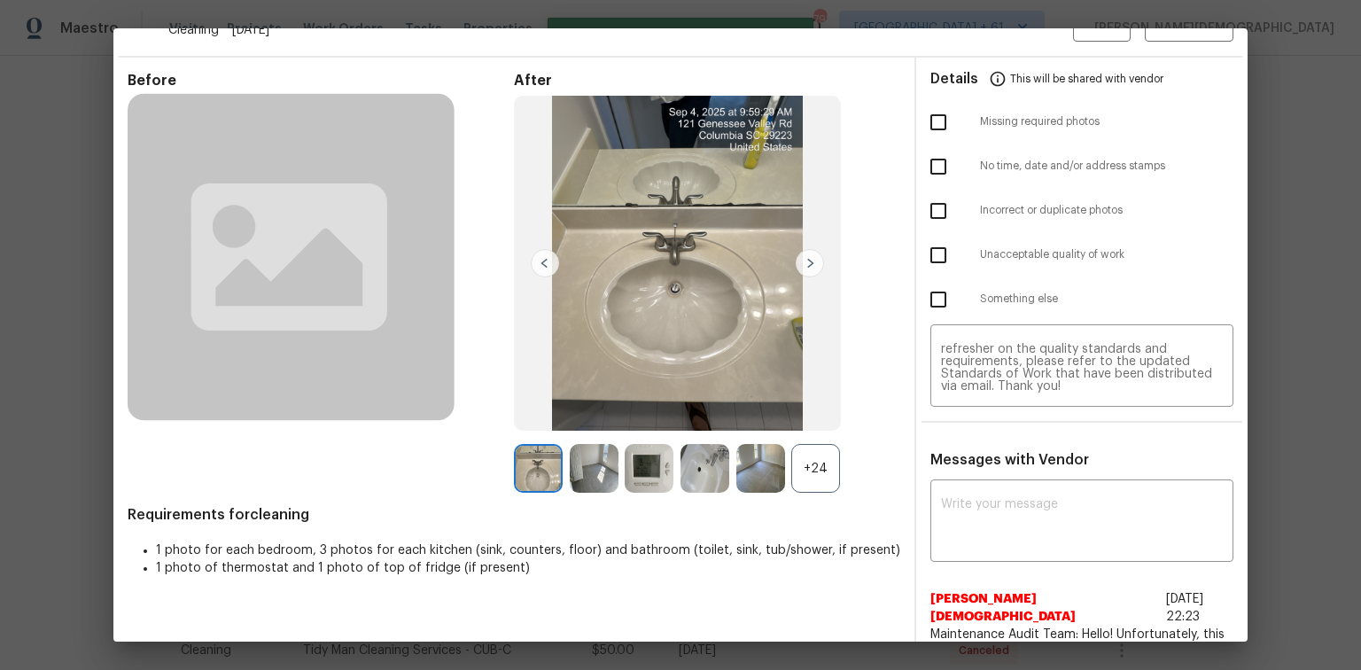
scroll to position [14, 0]
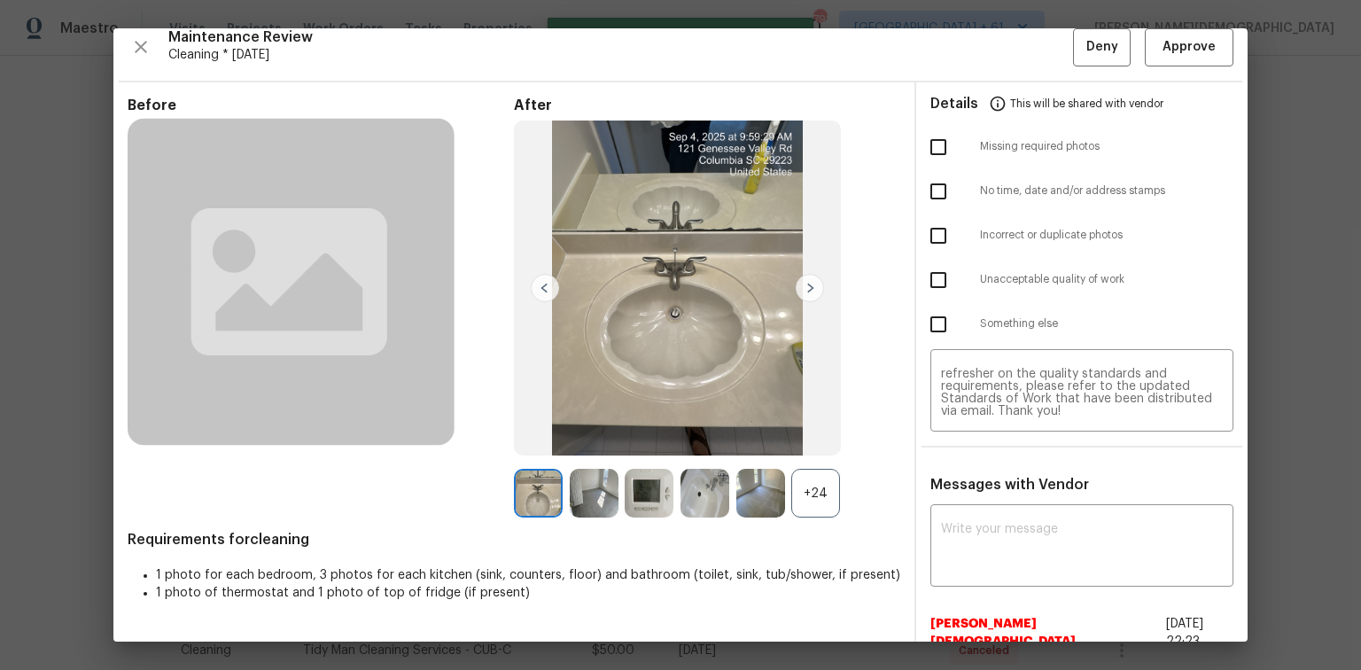
click at [732, 136] on input "checkbox" at bounding box center [938, 147] width 37 height 37
checkbox input "true"
click at [732, 56] on span "Deny" at bounding box center [1103, 47] width 32 height 22
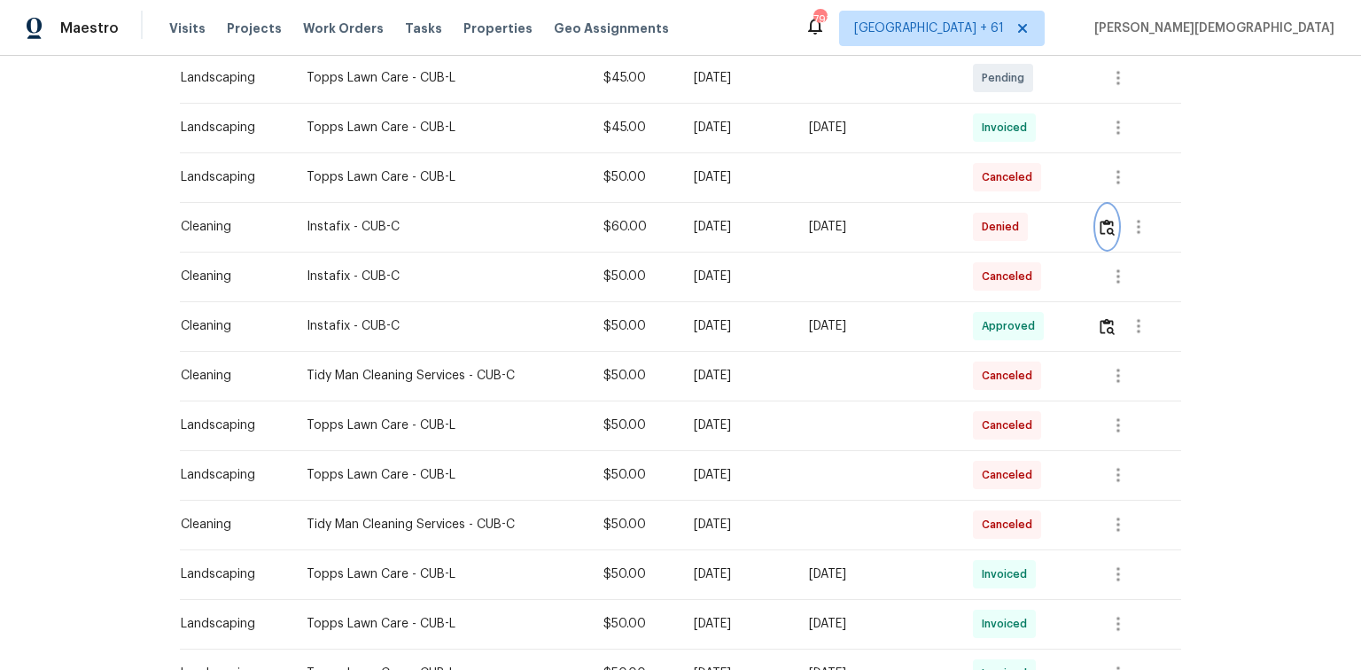
scroll to position [354, 0]
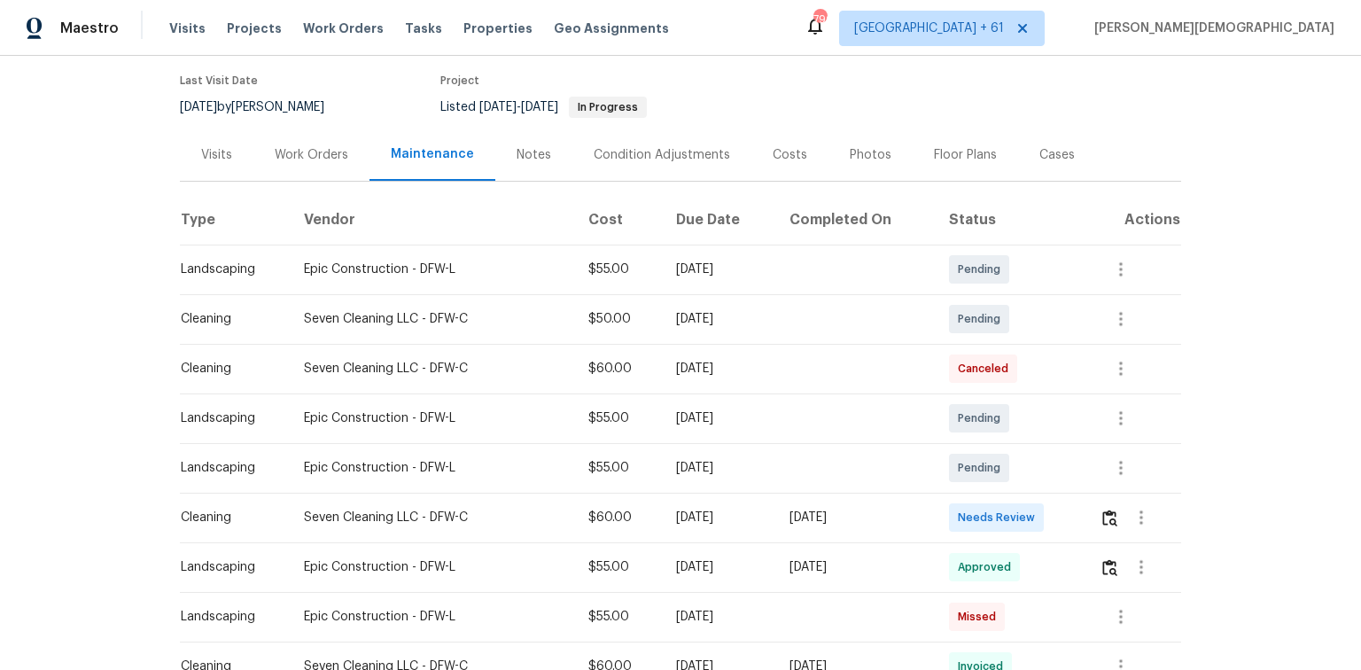
scroll to position [142, 0]
click at [968, 448] on button "button" at bounding box center [1110, 516] width 20 height 43
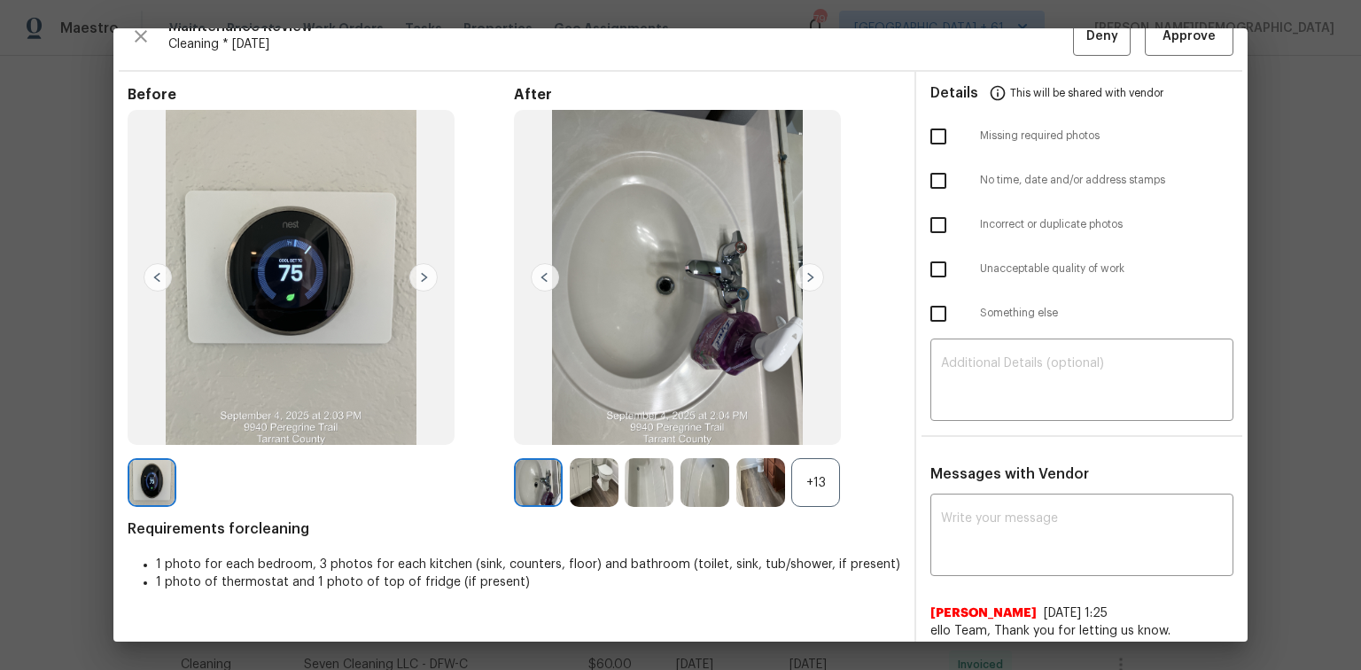
scroll to position [0, 0]
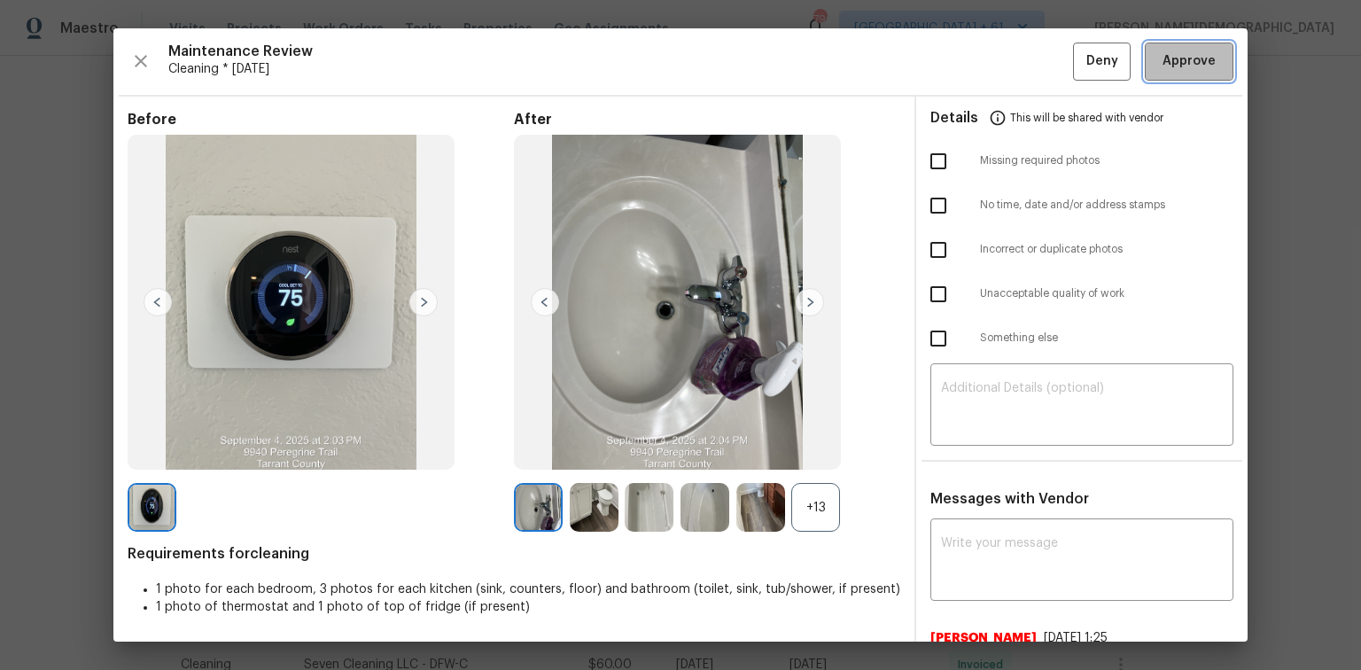
click at [968, 65] on span "Approve" at bounding box center [1189, 62] width 60 height 22
